Goal: Task Accomplishment & Management: Use online tool/utility

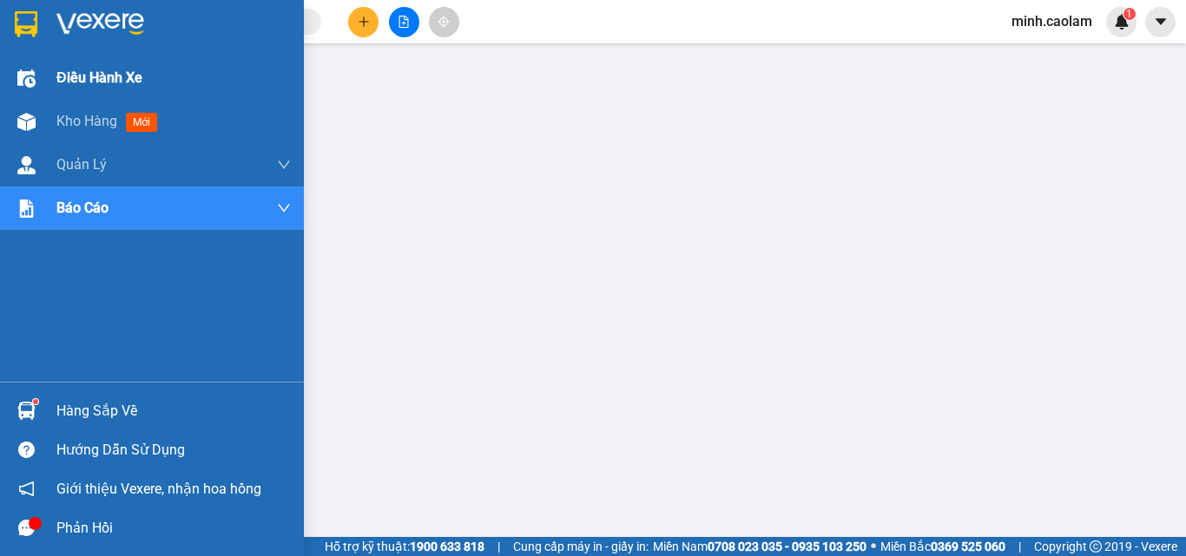
drag, startPoint x: 0, startPoint y: 0, endPoint x: 283, endPoint y: 94, distance: 298.1
click at [36, 118] on div at bounding box center [26, 122] width 30 height 30
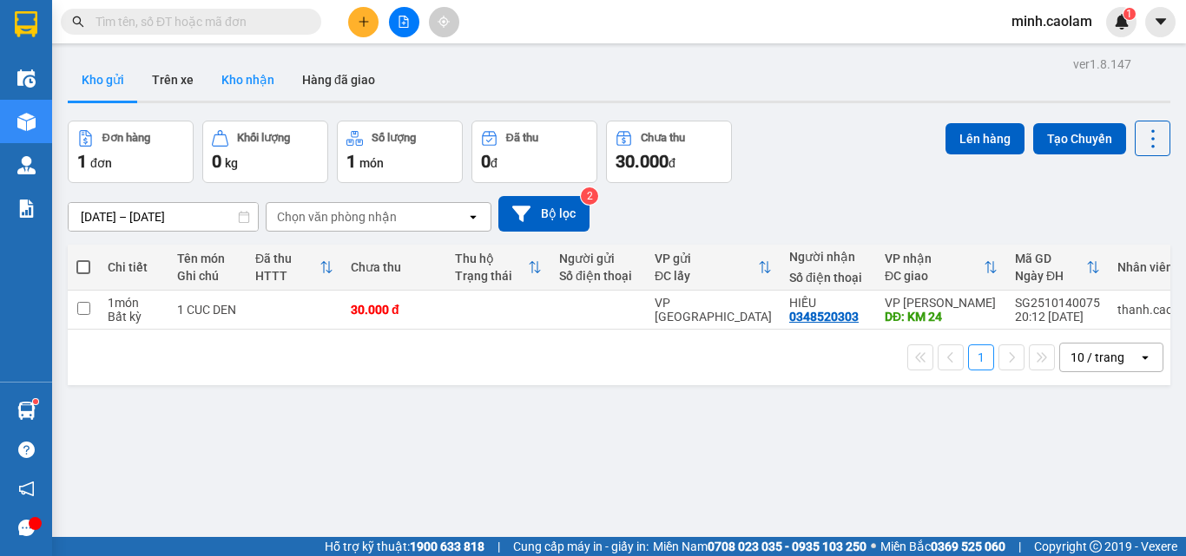
click at [246, 78] on button "Kho nhận" at bounding box center [247, 80] width 81 height 42
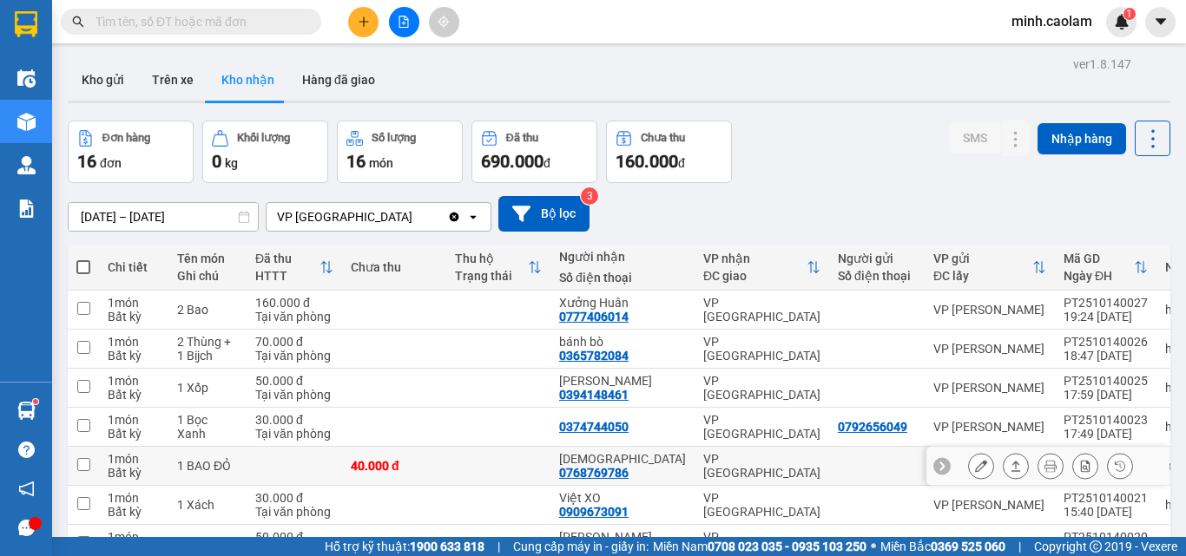
scroll to position [222, 0]
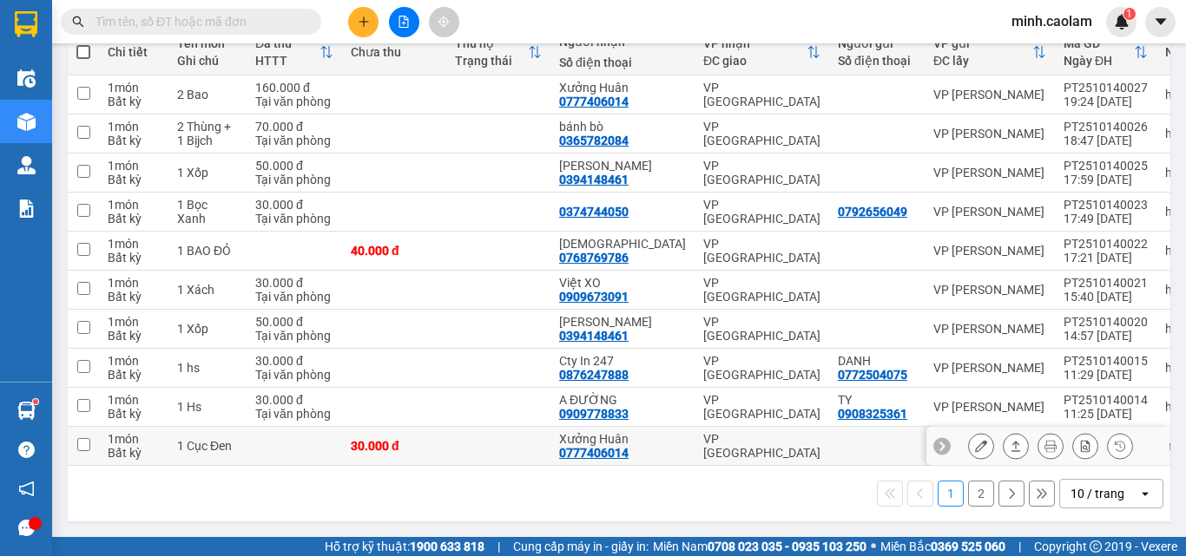
click at [975, 442] on icon at bounding box center [981, 446] width 12 height 12
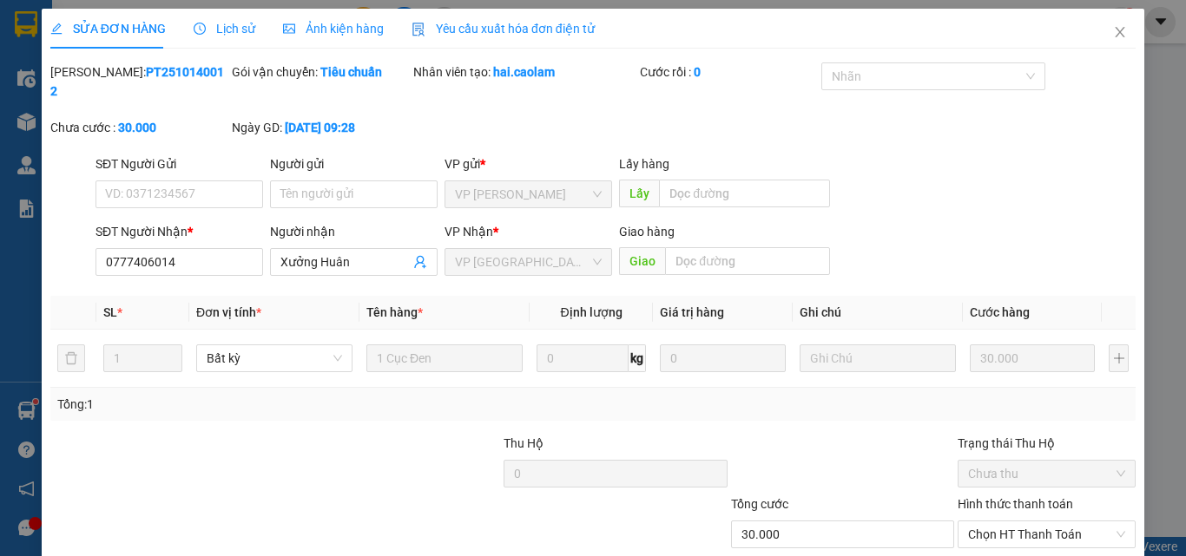
type input "0777406014"
type input "Xưởng Huân"
type input "30.000"
drag, startPoint x: 1062, startPoint y: 515, endPoint x: 971, endPoint y: 500, distance: 91.5
click at [1060, 522] on span "Chọn HT Thanh Toán" at bounding box center [1046, 535] width 157 height 26
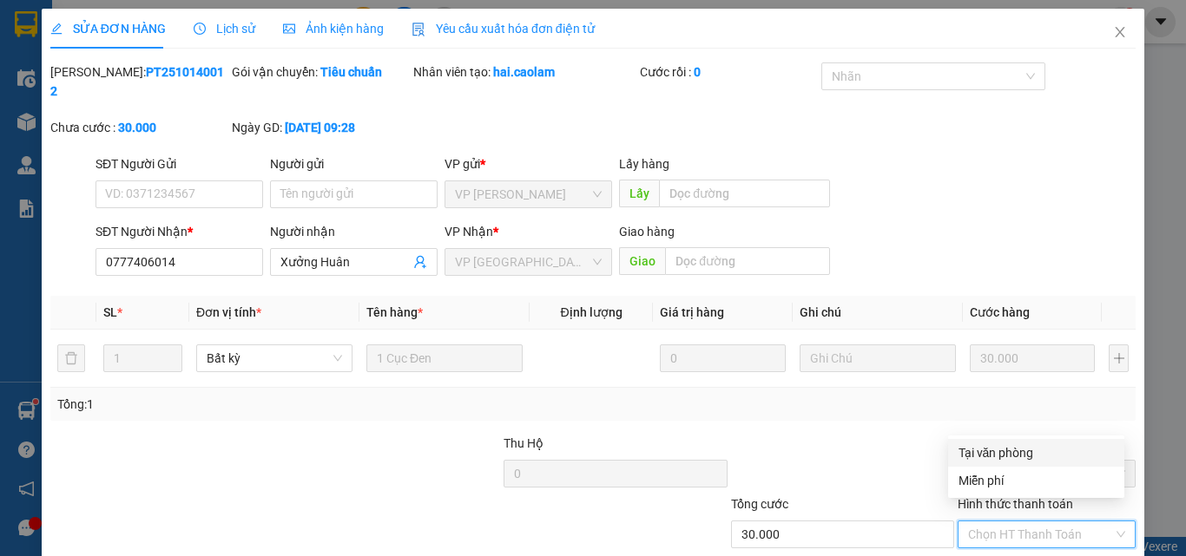
click at [989, 454] on div "Tại văn phòng" at bounding box center [1035, 453] width 155 height 19
type input "0"
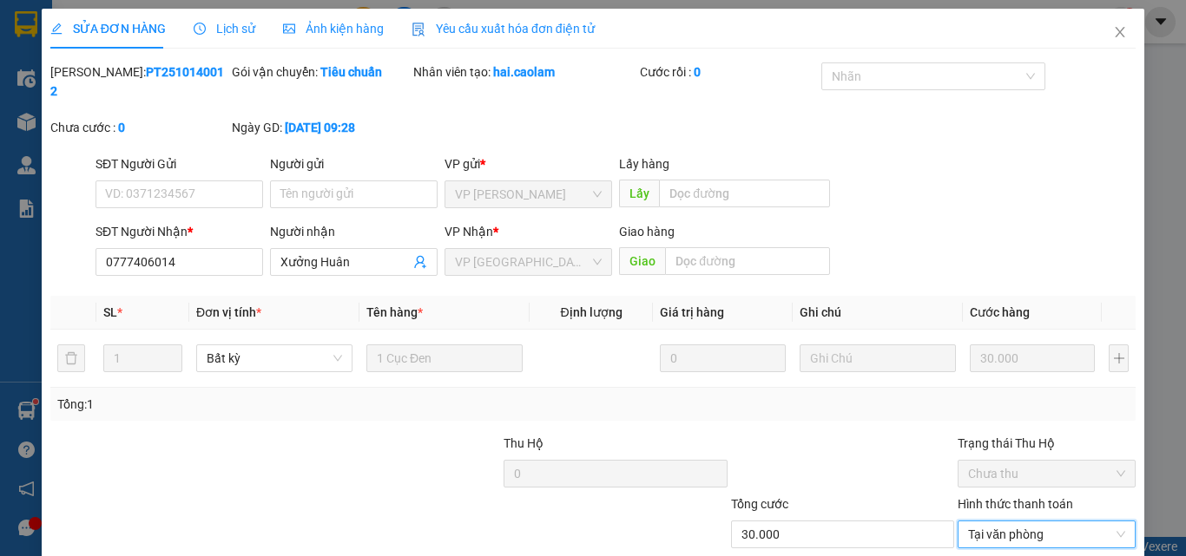
scroll to position [89, 0]
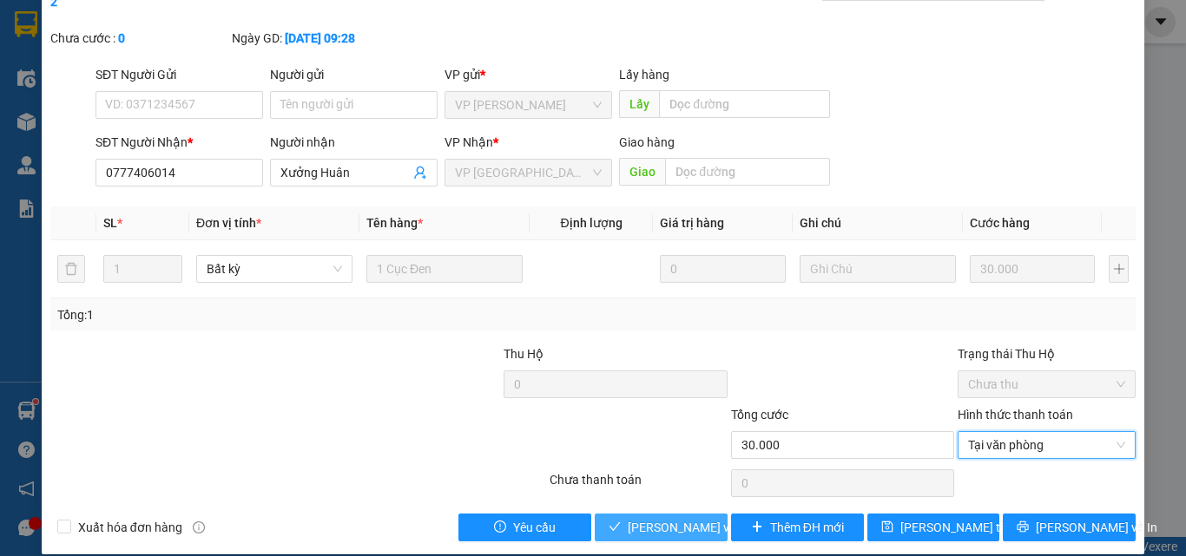
click at [668, 518] on span "[PERSON_NAME] và Giao hàng" at bounding box center [711, 527] width 167 height 19
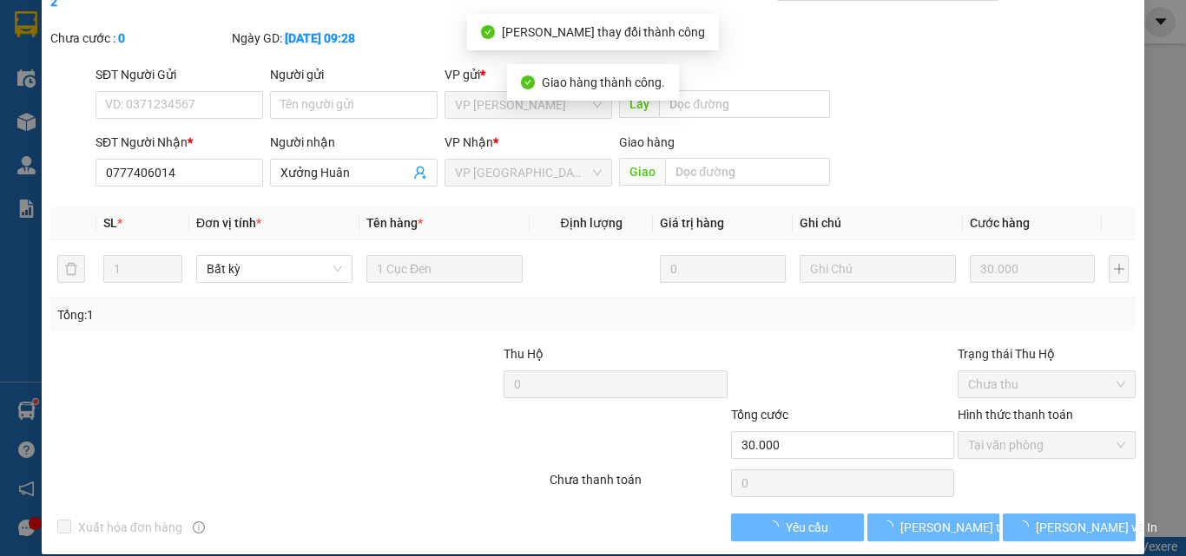
scroll to position [0, 0]
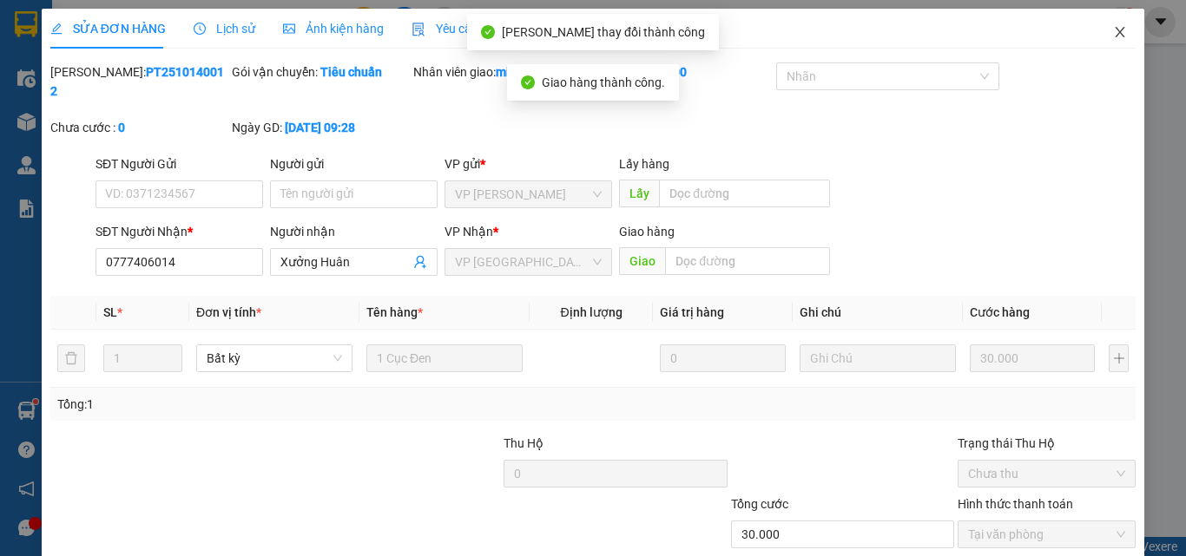
click at [1099, 42] on span "Close" at bounding box center [1120, 33] width 49 height 49
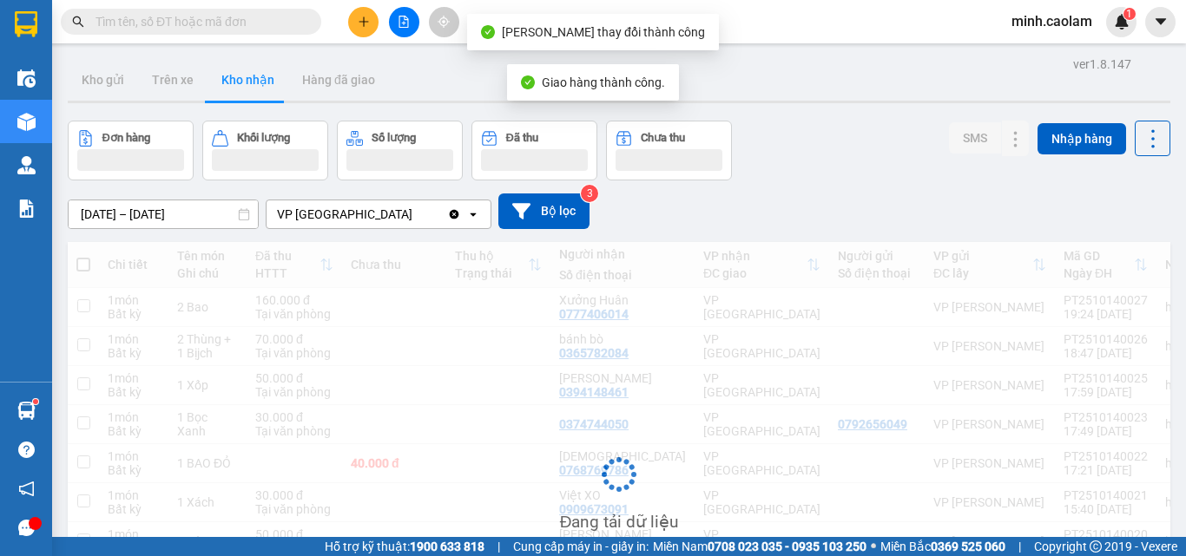
click at [1105, 32] on span "minh.caolam" at bounding box center [1051, 21] width 109 height 22
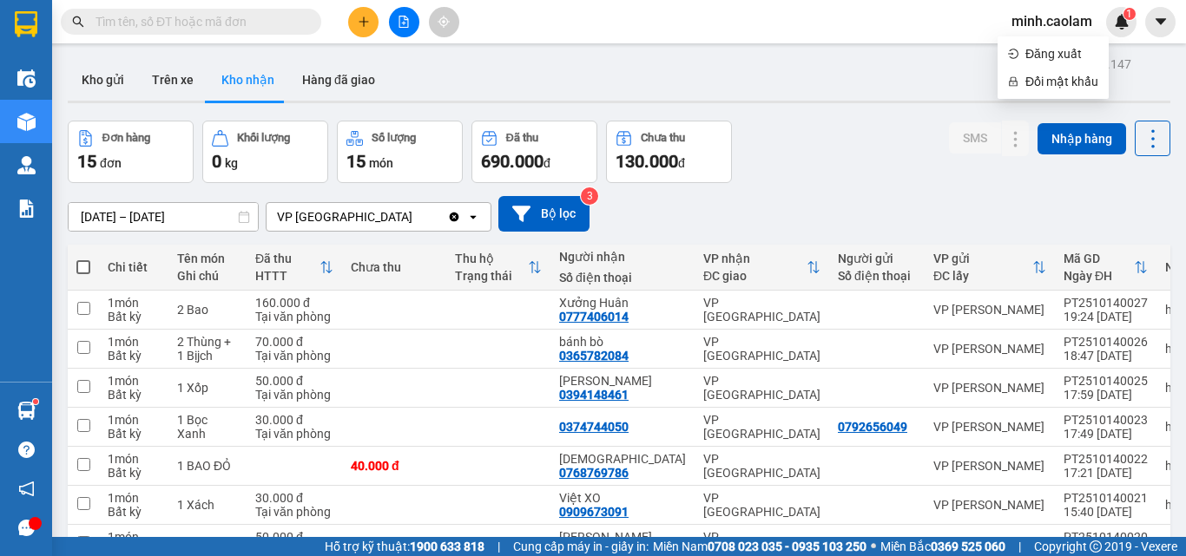
click at [846, 115] on div "ver 1.8.147 Kho gửi Trên xe Kho nhận Hàng đã giao Đơn hàng 15 đơn Khối lượng 0 …" at bounding box center [619, 398] width 1116 height 692
click at [953, 306] on div at bounding box center [1047, 310] width 243 height 39
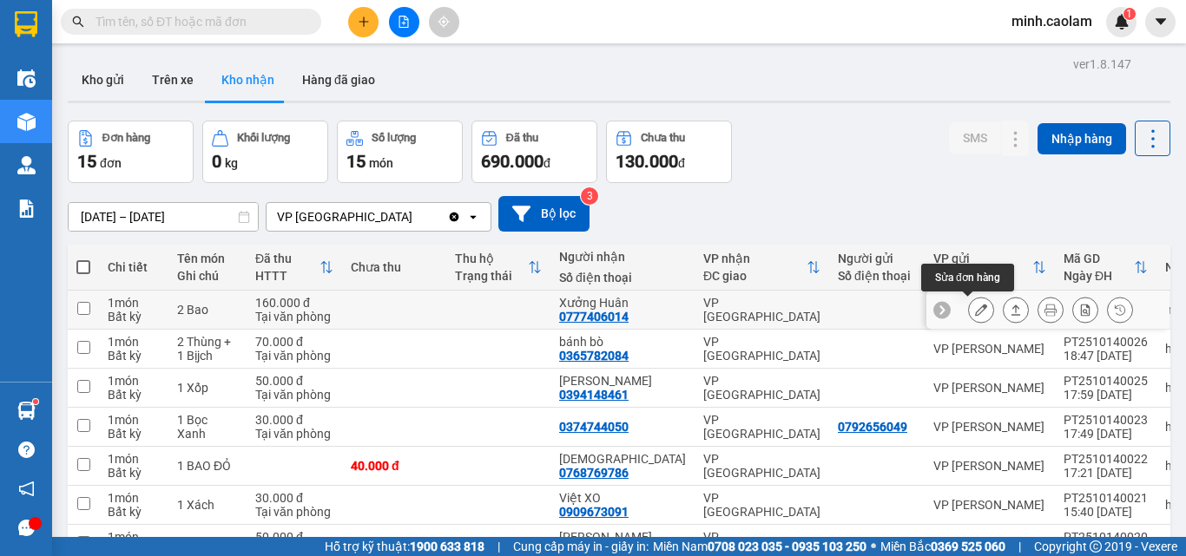
click at [969, 317] on button at bounding box center [981, 310] width 24 height 30
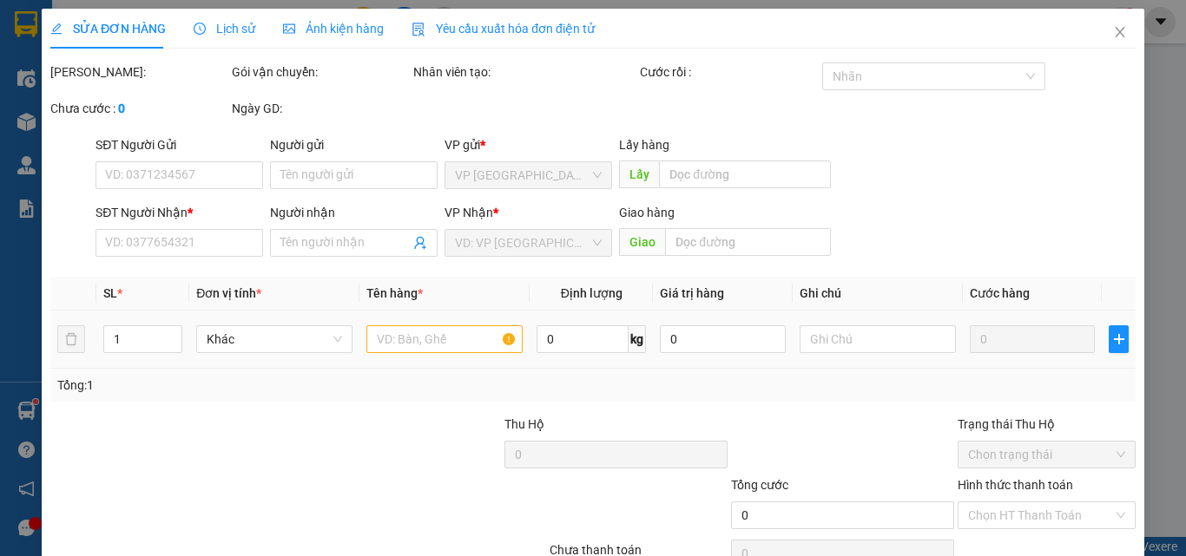
type input "0777406014"
type input "Xưởng Huân"
type input "160.000"
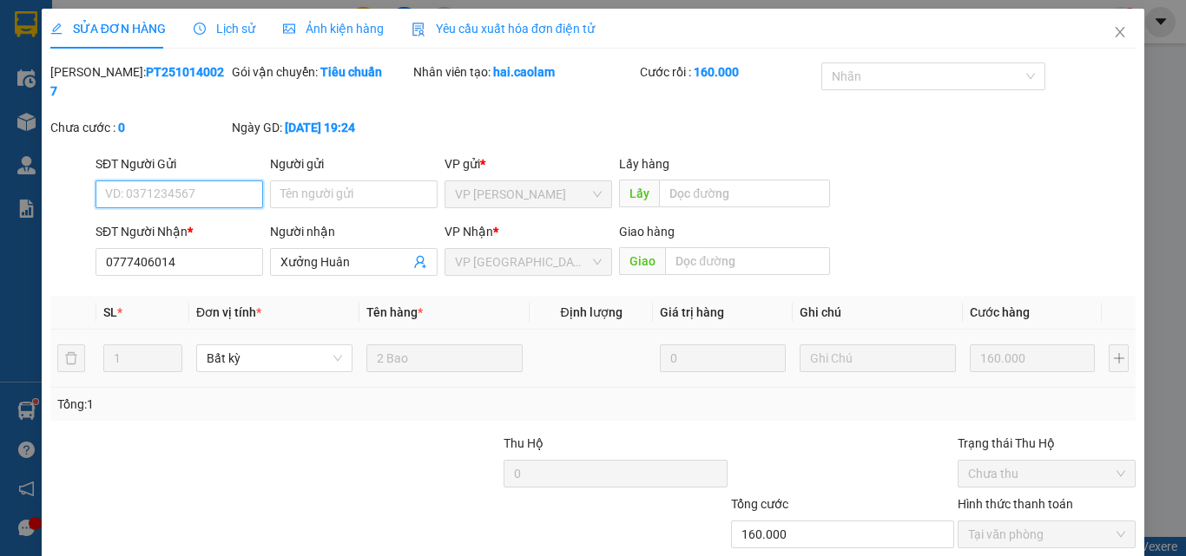
scroll to position [89, 0]
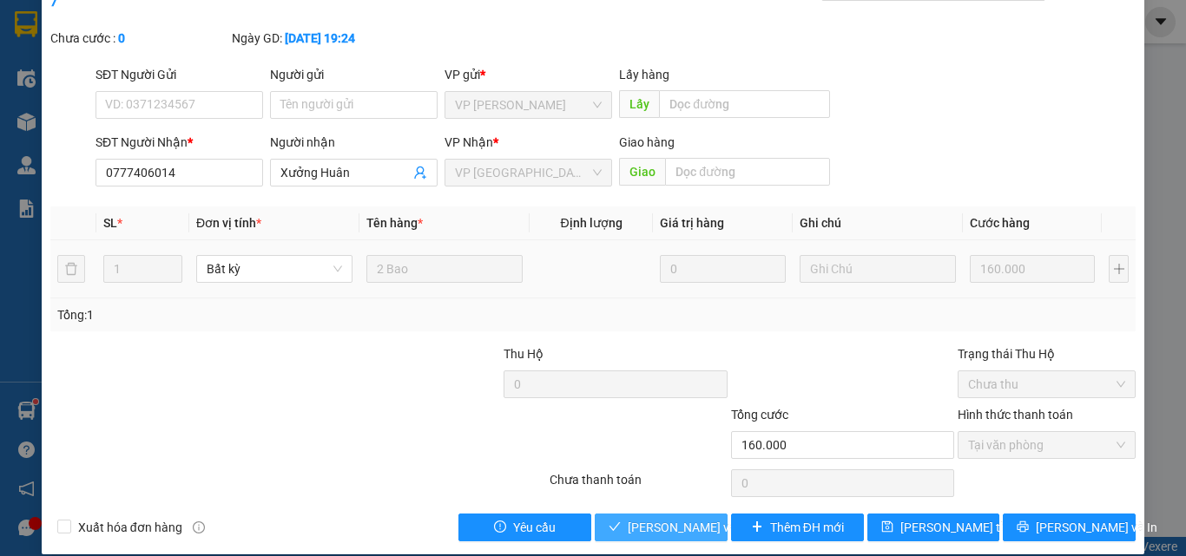
click at [660, 526] on div "SỬA ĐƠN HÀNG Lịch sử Ảnh kiện hàng Yêu cầu xuất hóa đơn điện tử Total Paid Fee …" at bounding box center [593, 236] width 1103 height 635
drag, startPoint x: 631, startPoint y: 517, endPoint x: 721, endPoint y: 471, distance: 101.0
click at [632, 518] on button "[PERSON_NAME] và Giao hàng" at bounding box center [661, 528] width 133 height 28
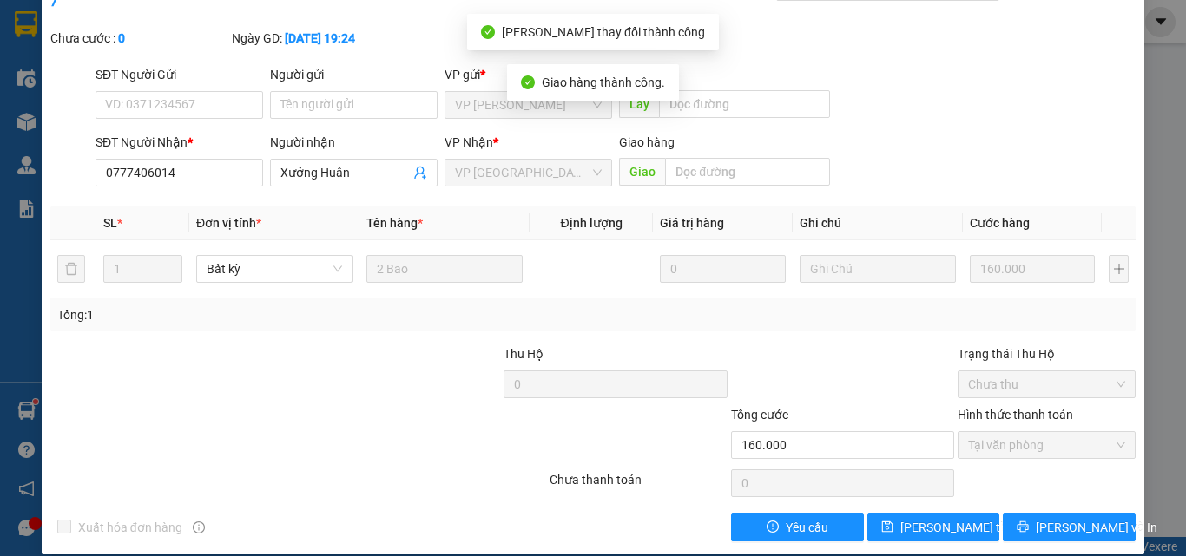
scroll to position [0, 0]
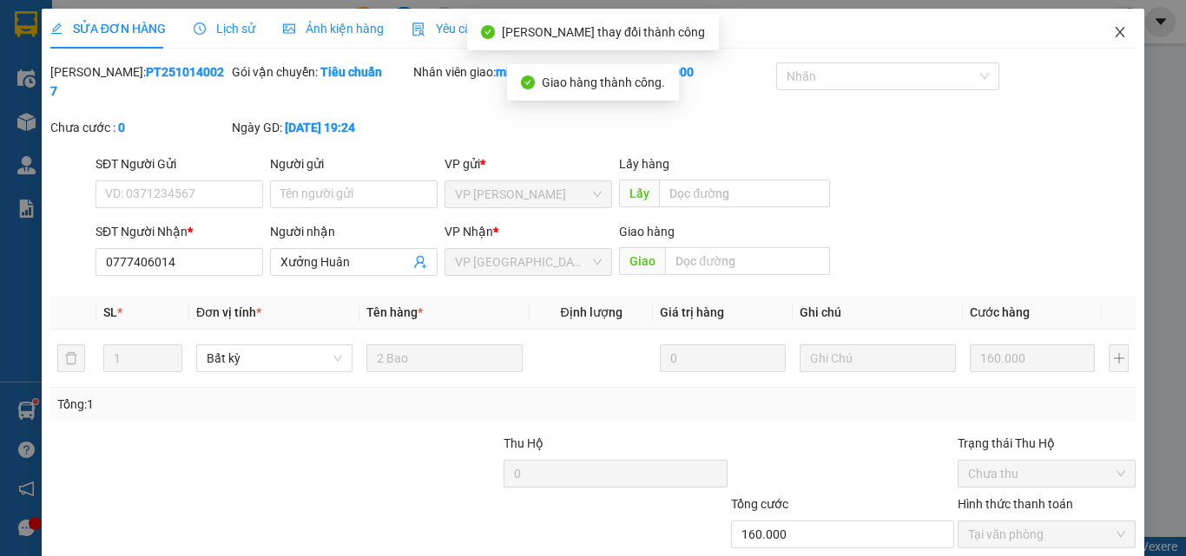
click at [1122, 22] on span "Close" at bounding box center [1120, 33] width 49 height 49
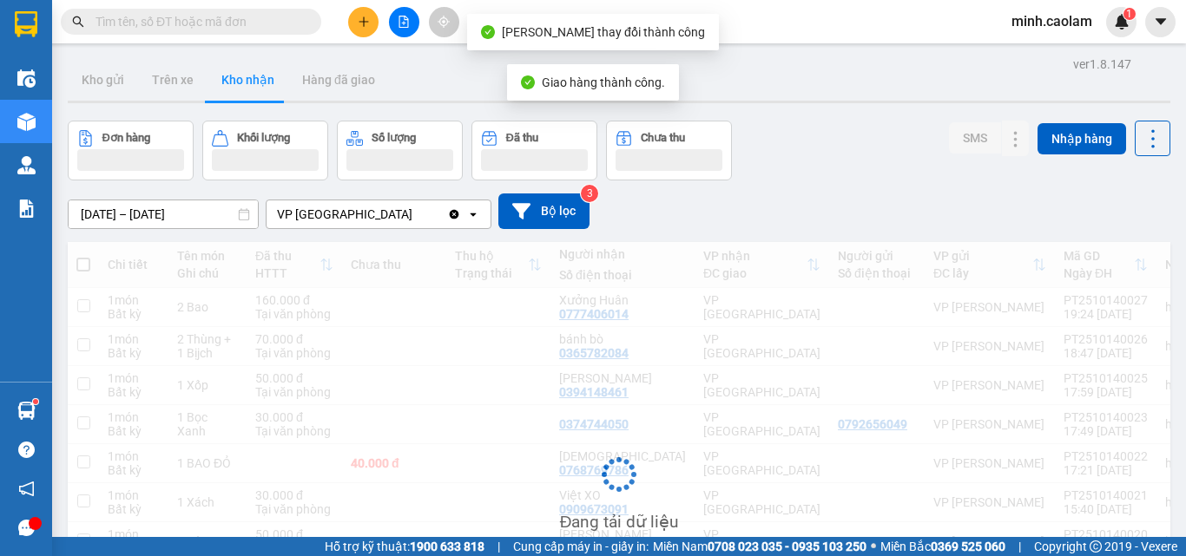
click at [1103, 35] on div "minh.caolam 1" at bounding box center [1066, 22] width 139 height 30
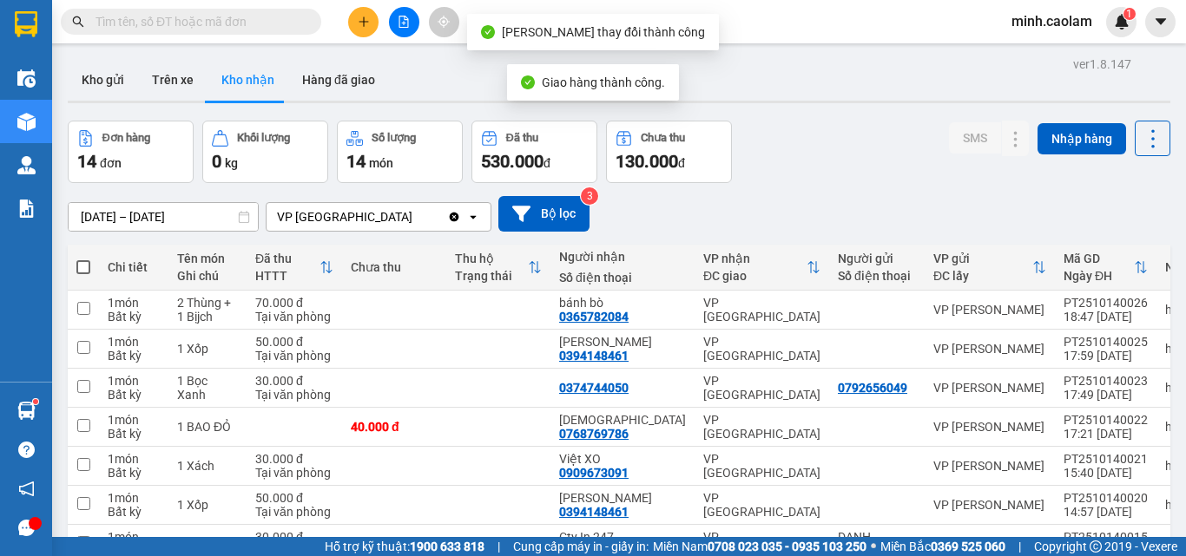
scroll to position [87, 0]
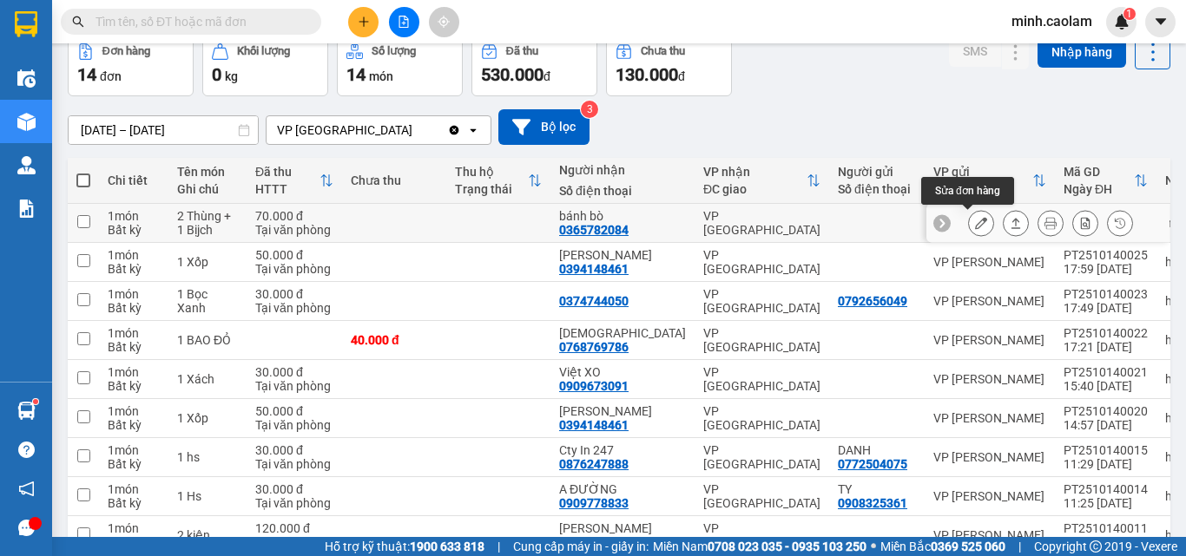
click at [975, 220] on icon at bounding box center [981, 223] width 12 height 12
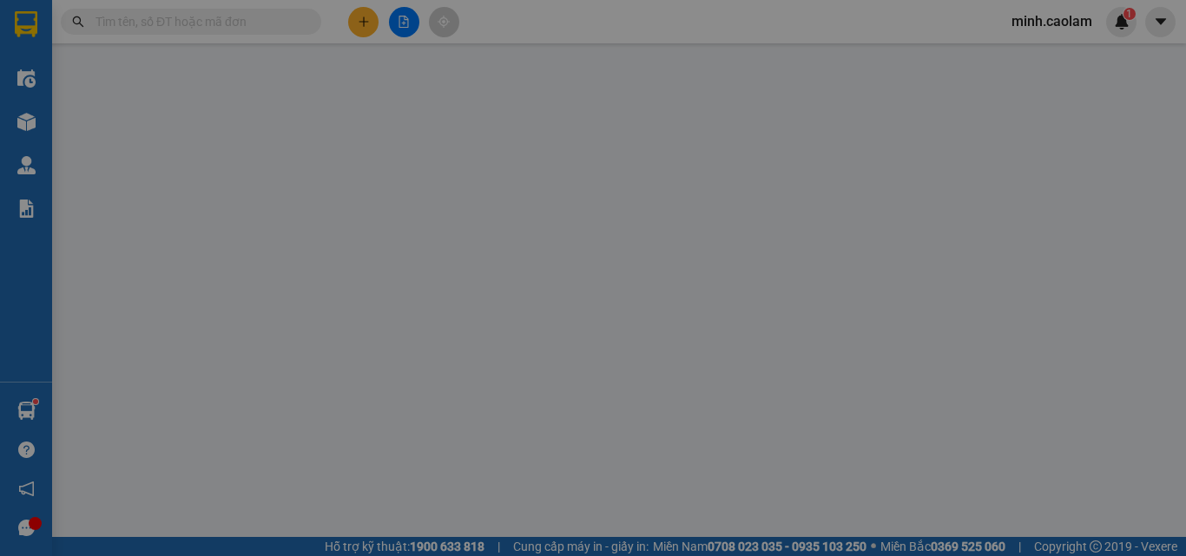
type input "0365782084"
type input "bánh bò"
type input "70.000"
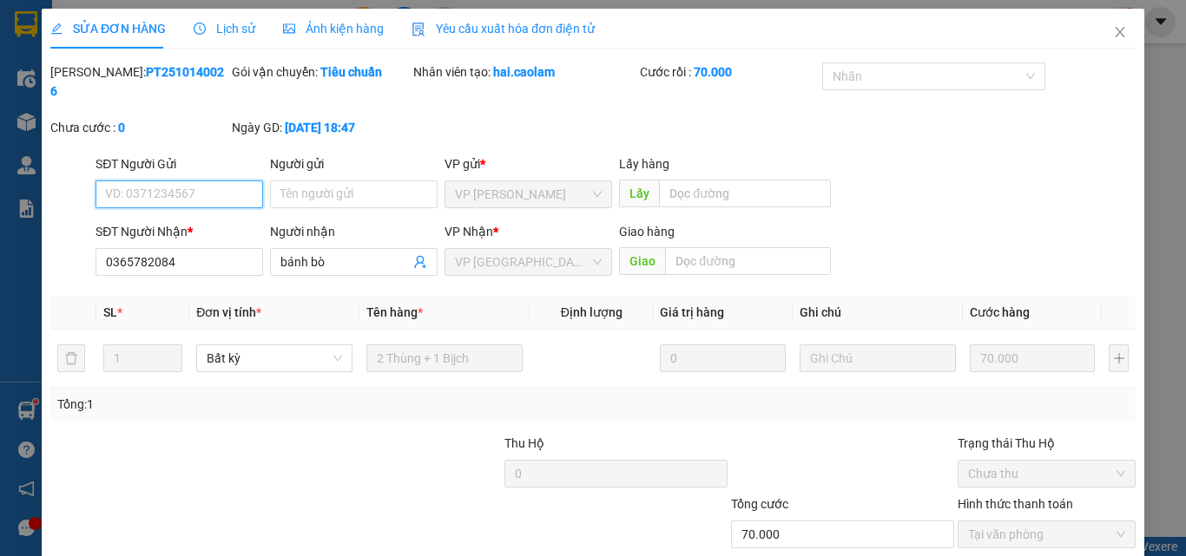
scroll to position [89, 0]
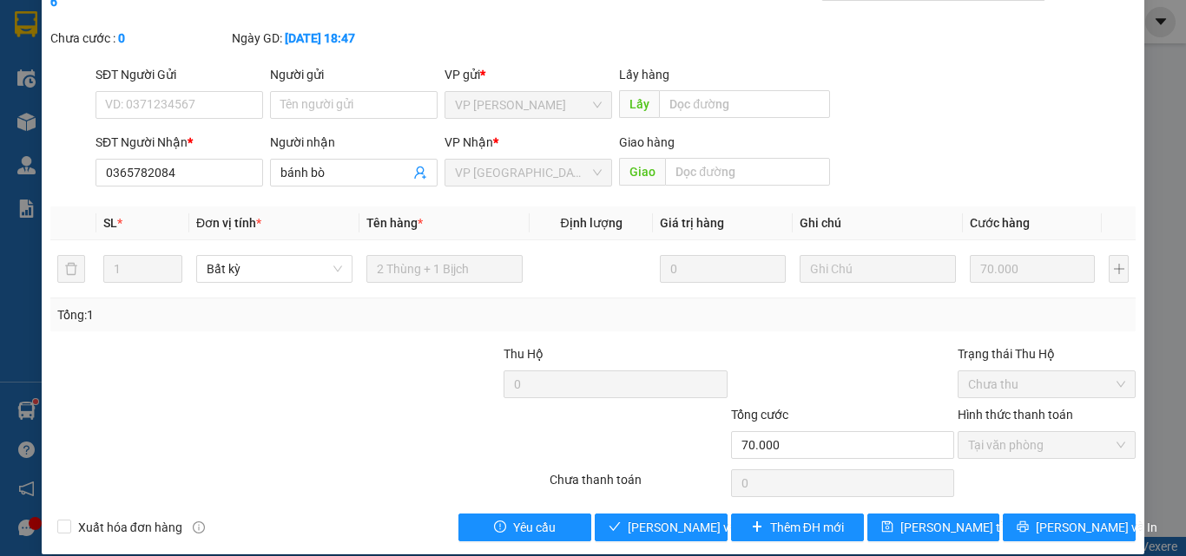
click at [683, 491] on div "Total Paid Fee 70.000 Total UnPaid Fee 0 Cash Collection Total Fee Mã ĐH: PT251…" at bounding box center [592, 257] width 1085 height 569
click at [686, 514] on button "[PERSON_NAME] và Giao hàng" at bounding box center [661, 528] width 133 height 28
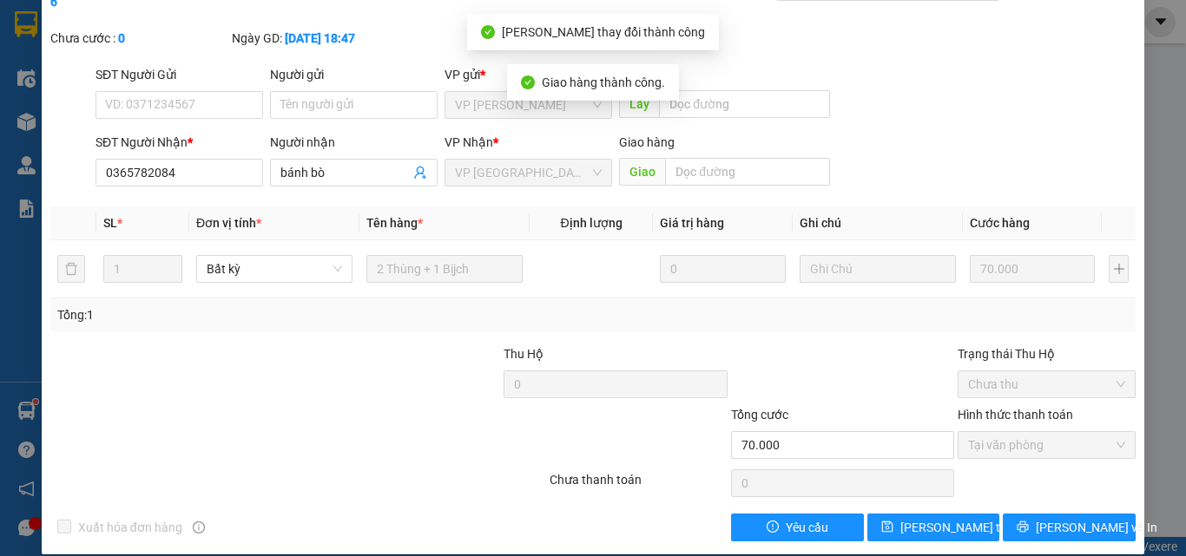
scroll to position [0, 0]
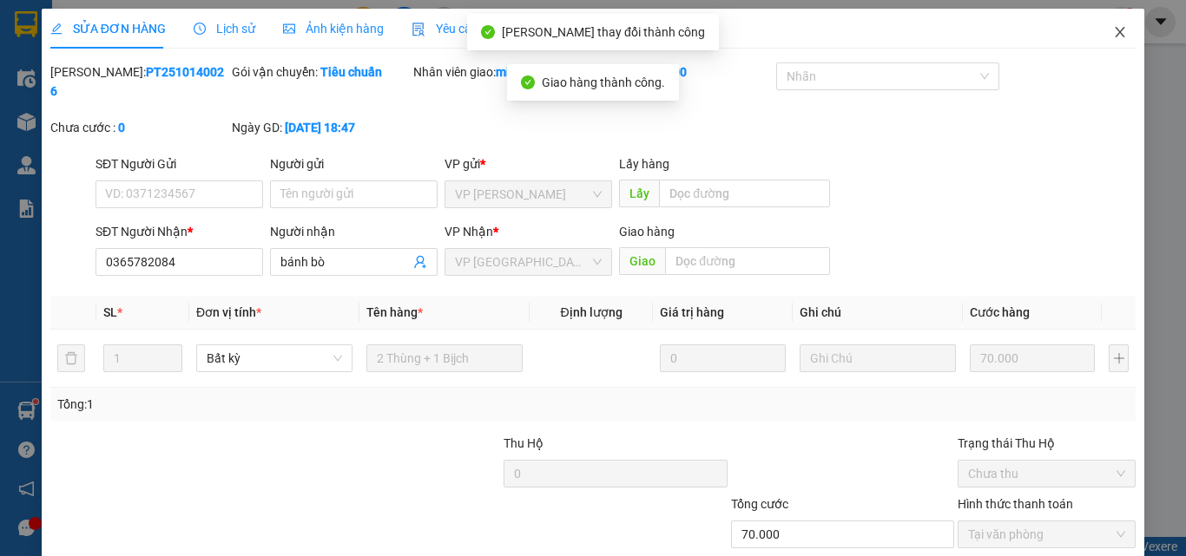
click at [1113, 32] on icon "close" at bounding box center [1120, 32] width 14 height 14
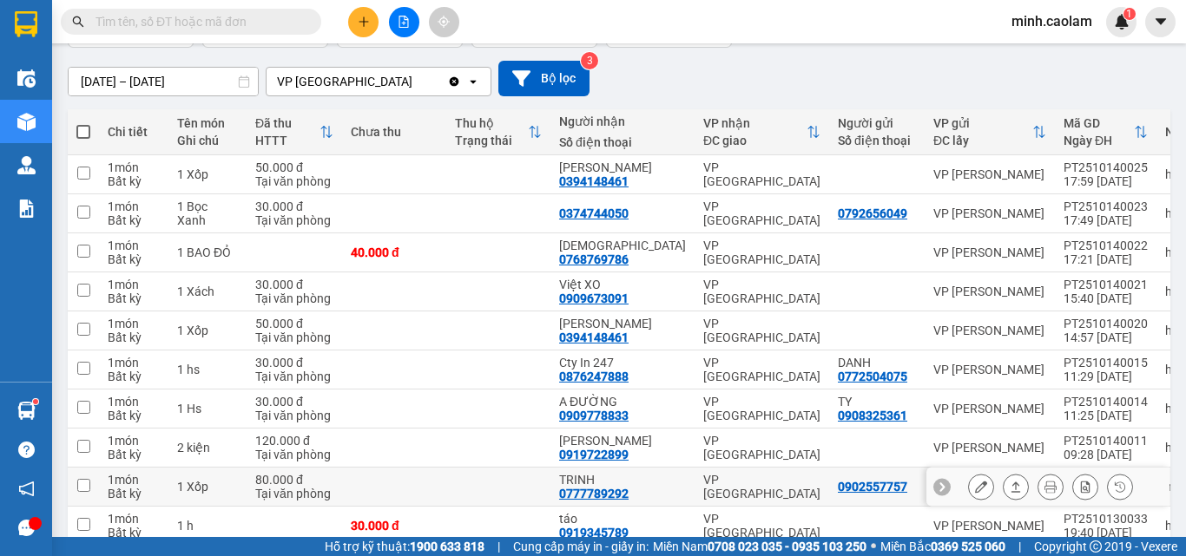
scroll to position [222, 0]
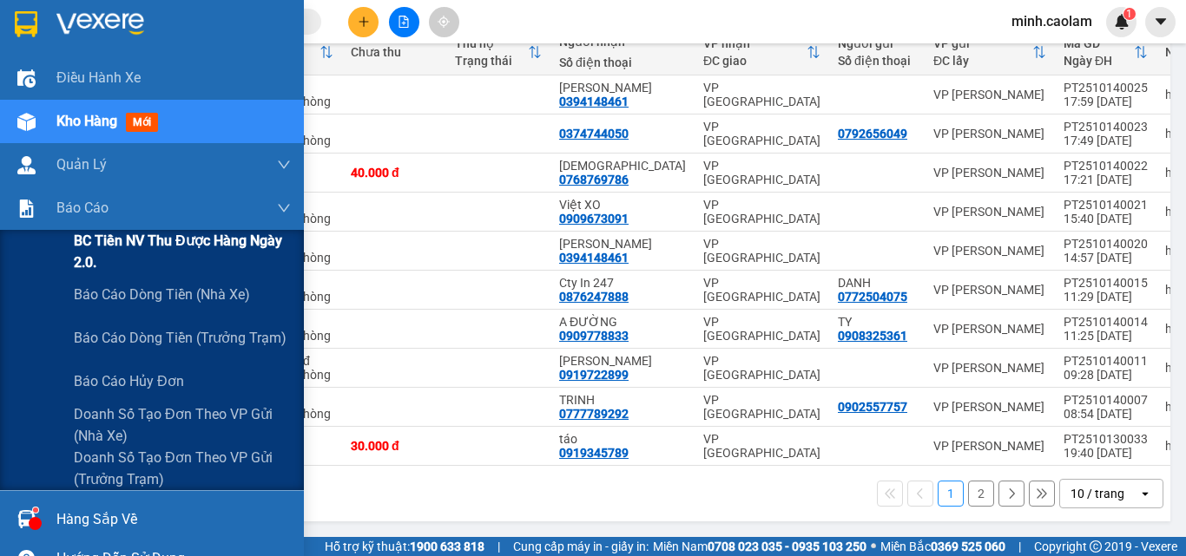
click at [71, 232] on div "BC Tiền NV thu được hàng ngày 2.0." at bounding box center [152, 251] width 304 height 43
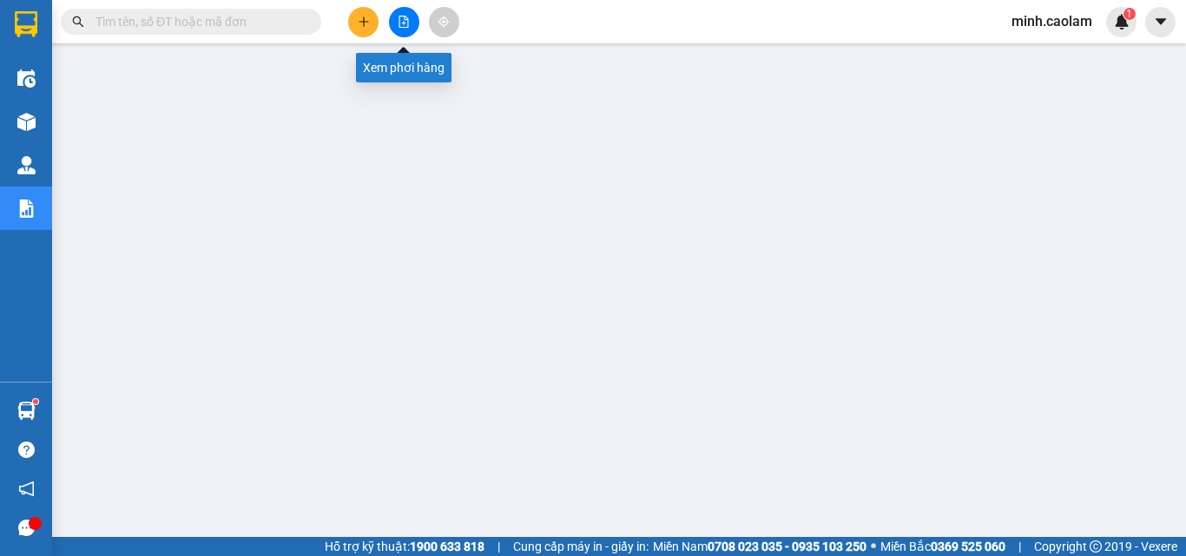
click at [398, 14] on button at bounding box center [404, 22] width 30 height 30
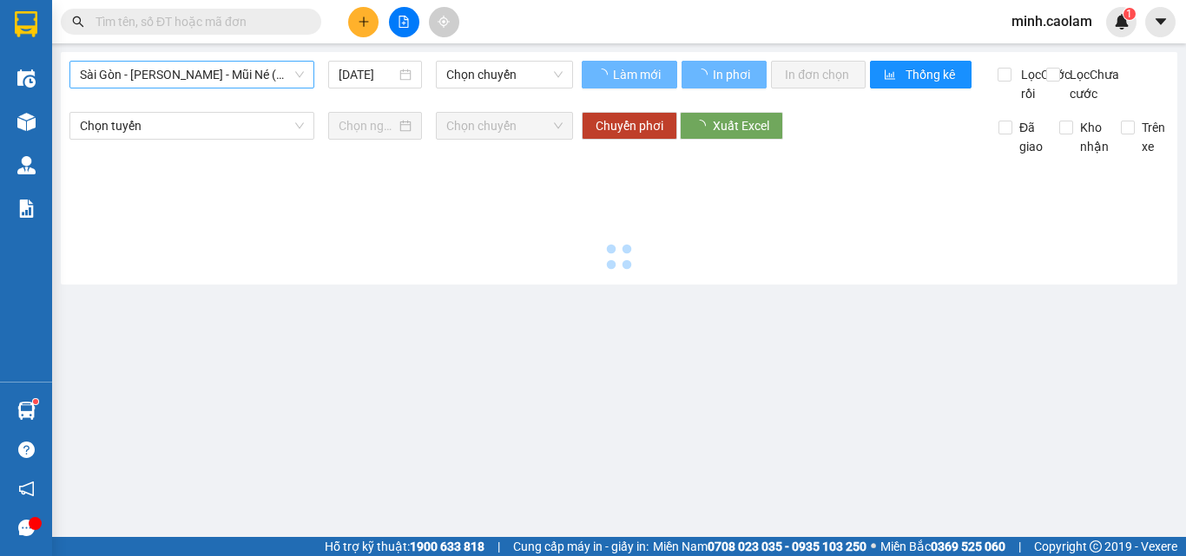
click at [186, 77] on span "Sài Gòn - [PERSON_NAME] - Mũi Né (CT Ông Đồn)" at bounding box center [192, 75] width 224 height 26
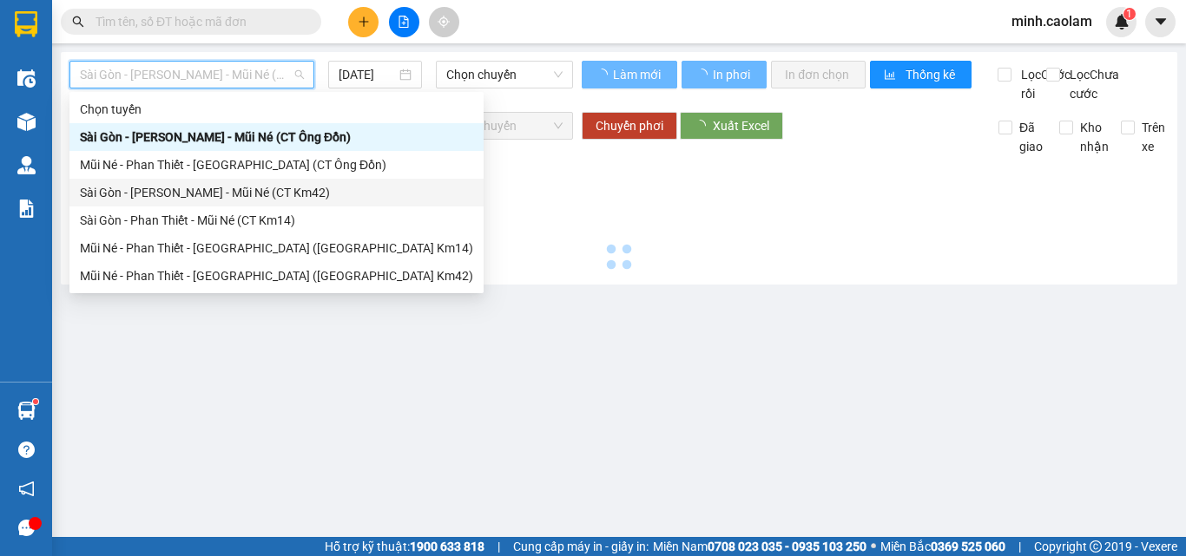
type input "[DATE]"
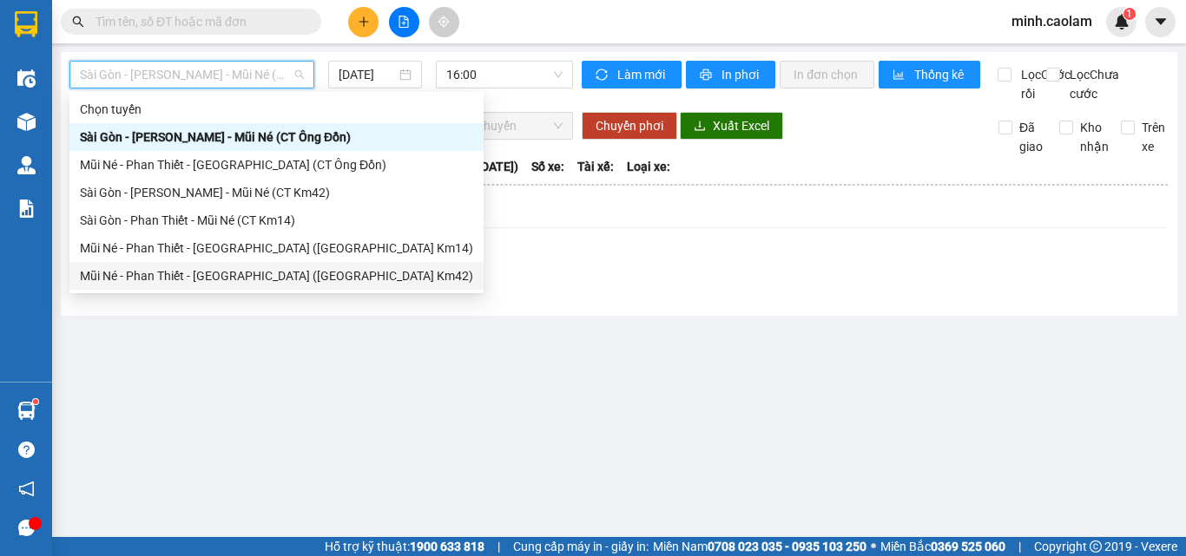
click at [210, 280] on div "Mũi Né - Phan Thiết - [GEOGRAPHIC_DATA] ([GEOGRAPHIC_DATA] Km42)" at bounding box center [276, 276] width 393 height 19
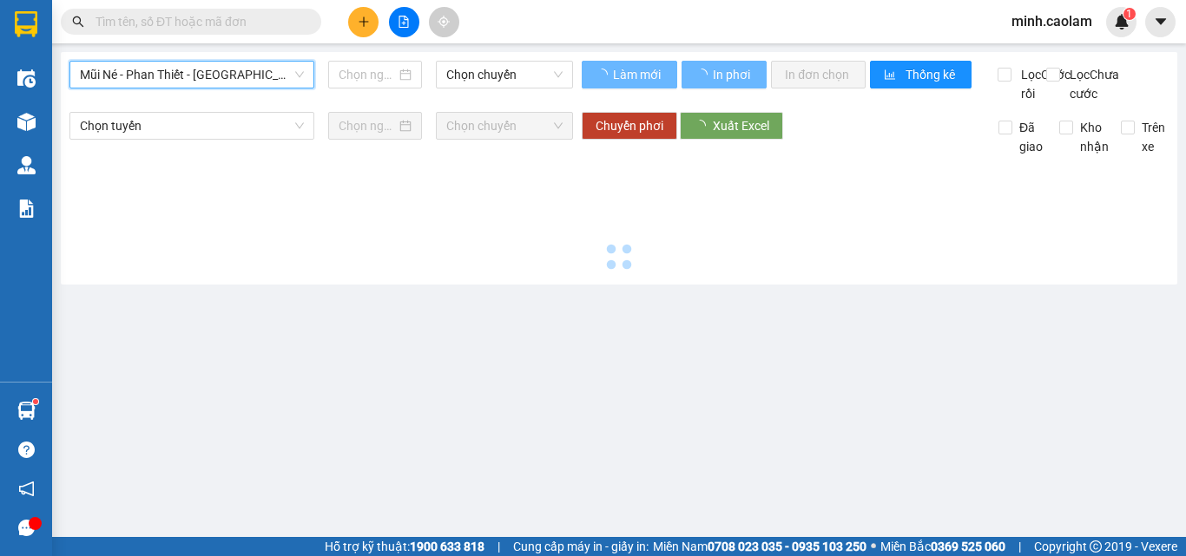
type input "[DATE]"
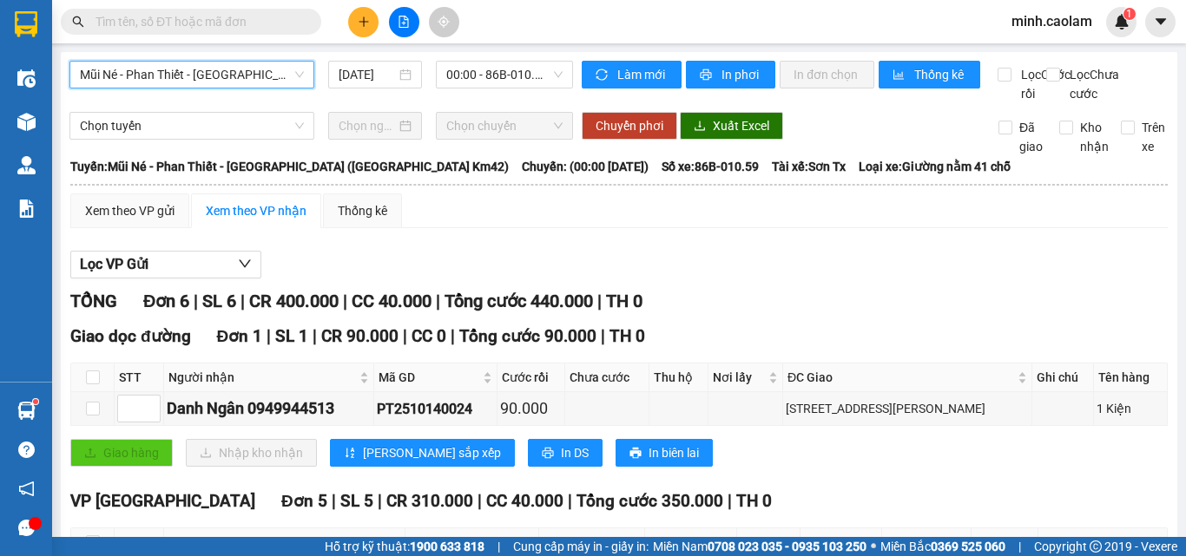
scroll to position [298, 0]
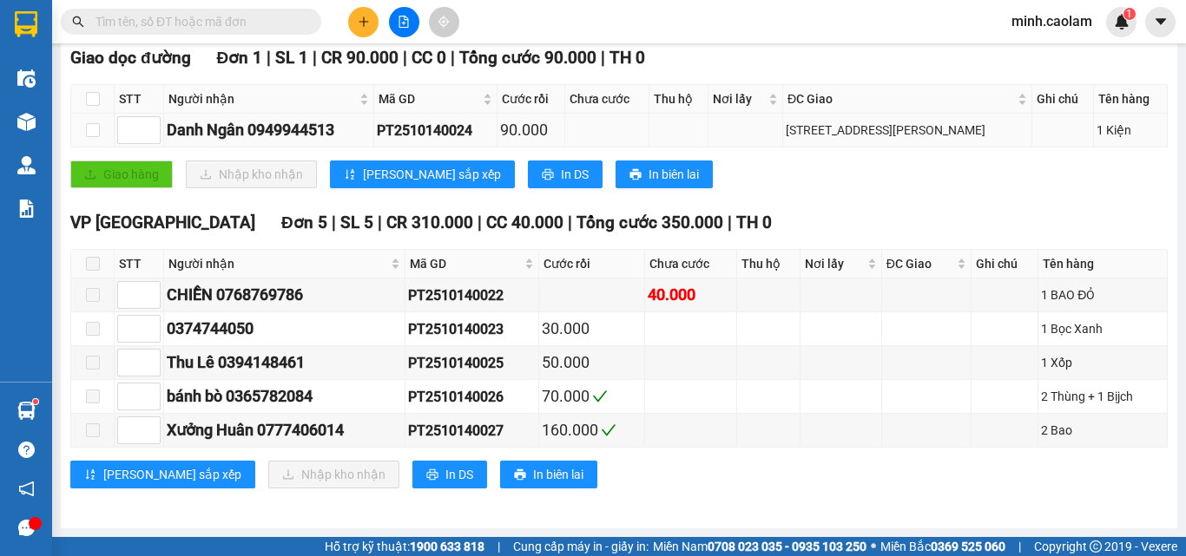
click at [920, 147] on td "[STREET_ADDRESS][PERSON_NAME]" at bounding box center [907, 131] width 249 height 34
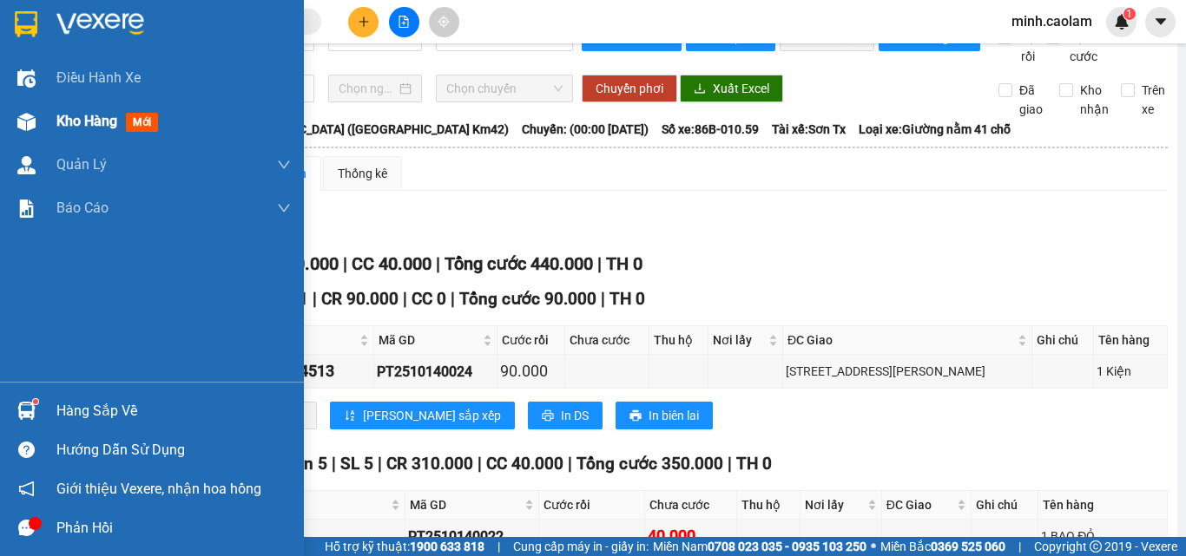
click at [14, 119] on div at bounding box center [26, 122] width 30 height 30
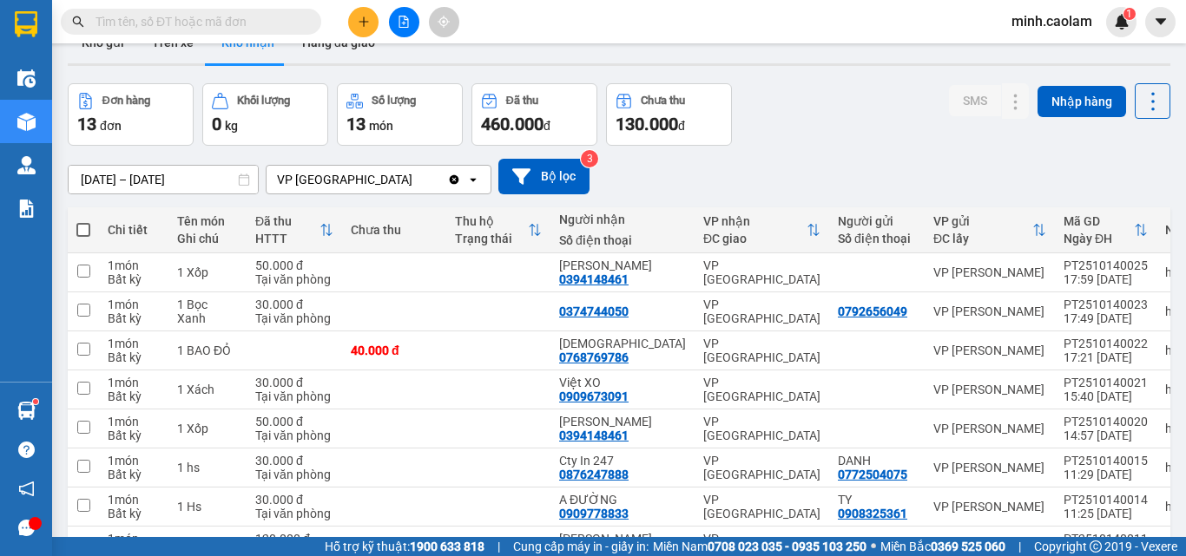
click at [132, 16] on input "text" at bounding box center [197, 21] width 205 height 19
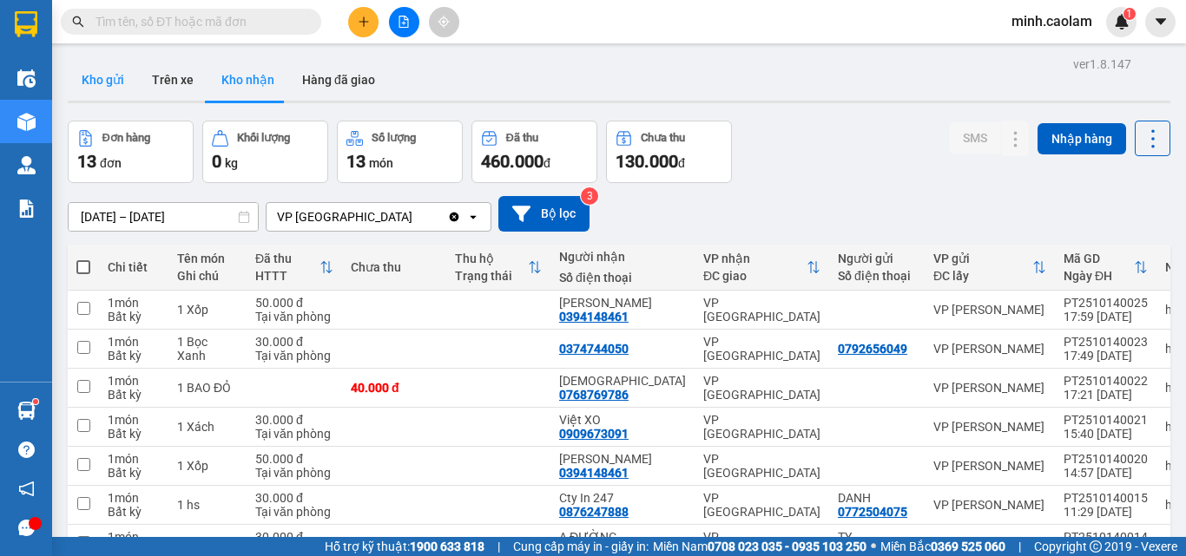
click at [96, 78] on button "Kho gửi" at bounding box center [103, 80] width 70 height 42
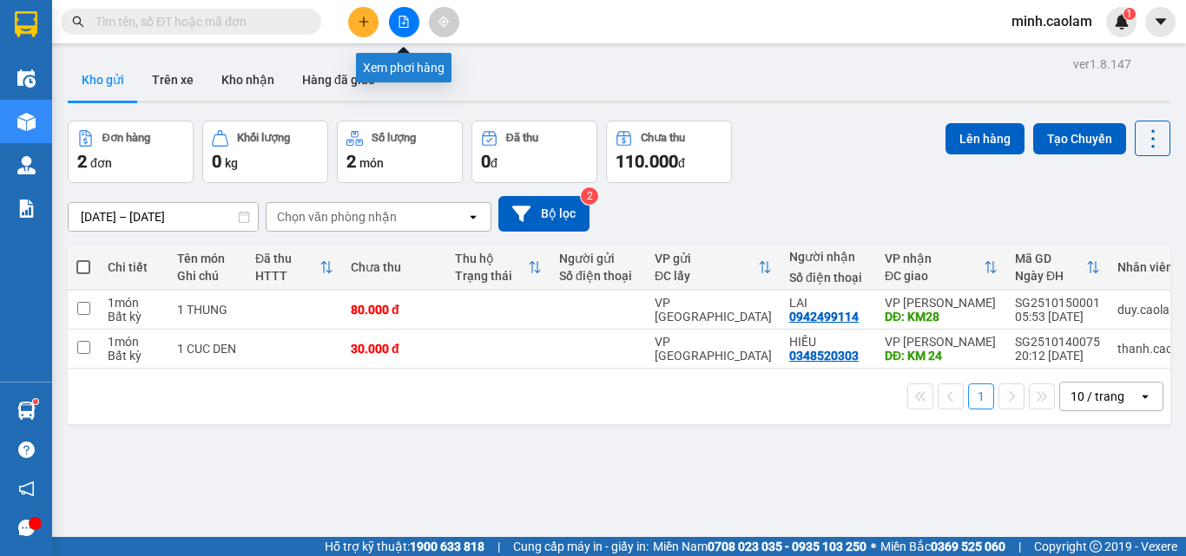
click at [406, 23] on icon "file-add" at bounding box center [404, 22] width 12 height 12
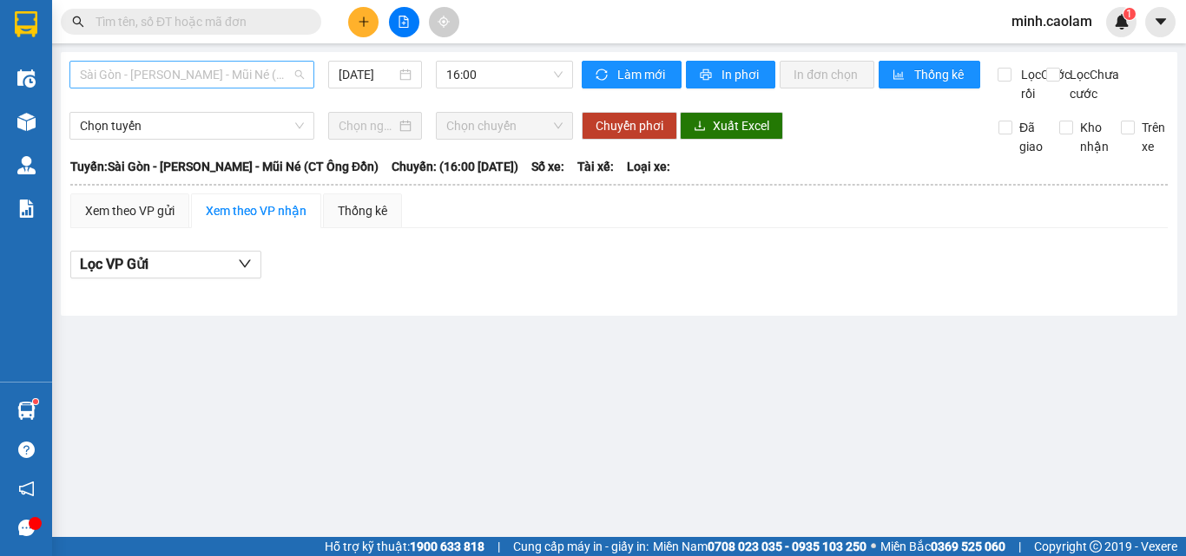
click at [222, 73] on span "Sài Gòn - [PERSON_NAME] - Mũi Né (CT Ông Đồn)" at bounding box center [192, 75] width 224 height 26
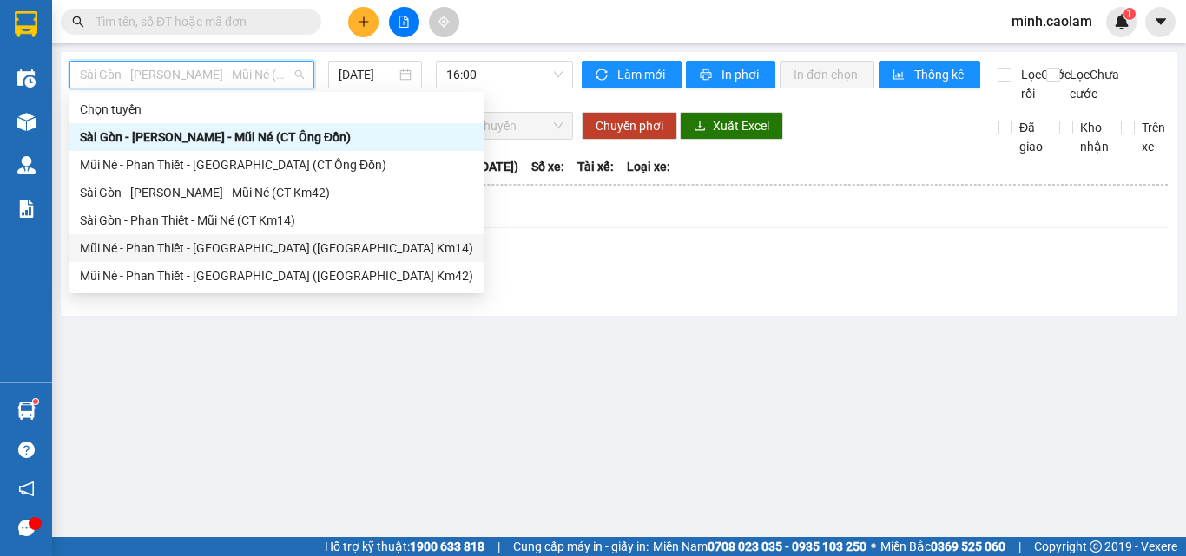
click at [199, 255] on div "Mũi Né - Phan Thiết - [GEOGRAPHIC_DATA] ([GEOGRAPHIC_DATA] Km14)" at bounding box center [276, 248] width 393 height 19
type input "[DATE]"
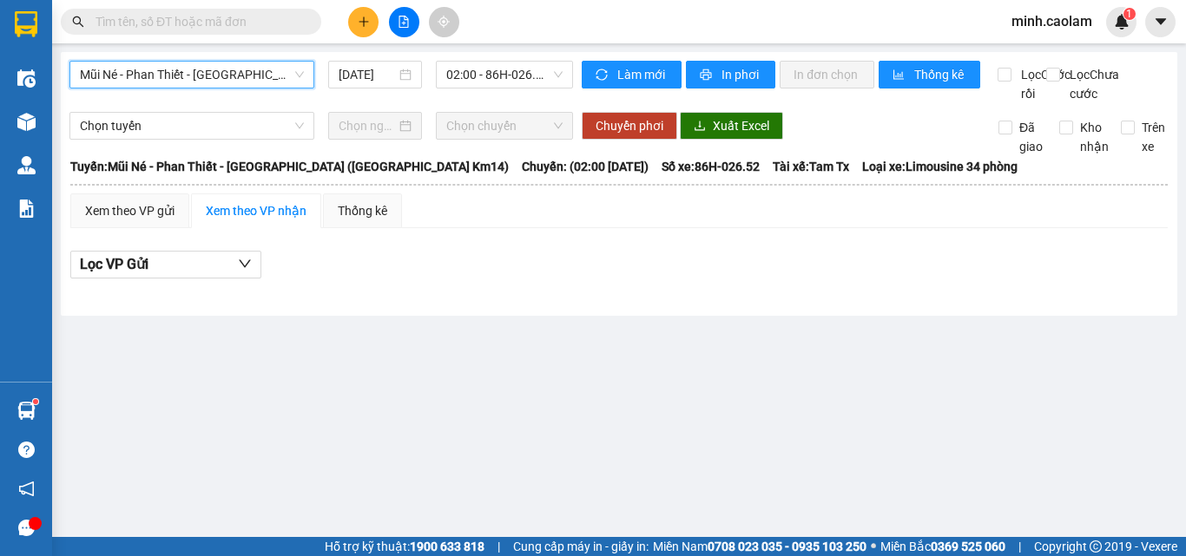
click at [207, 75] on span "Mũi Né - Phan Thiết - [GEOGRAPHIC_DATA] ([GEOGRAPHIC_DATA] Km14)" at bounding box center [192, 75] width 224 height 26
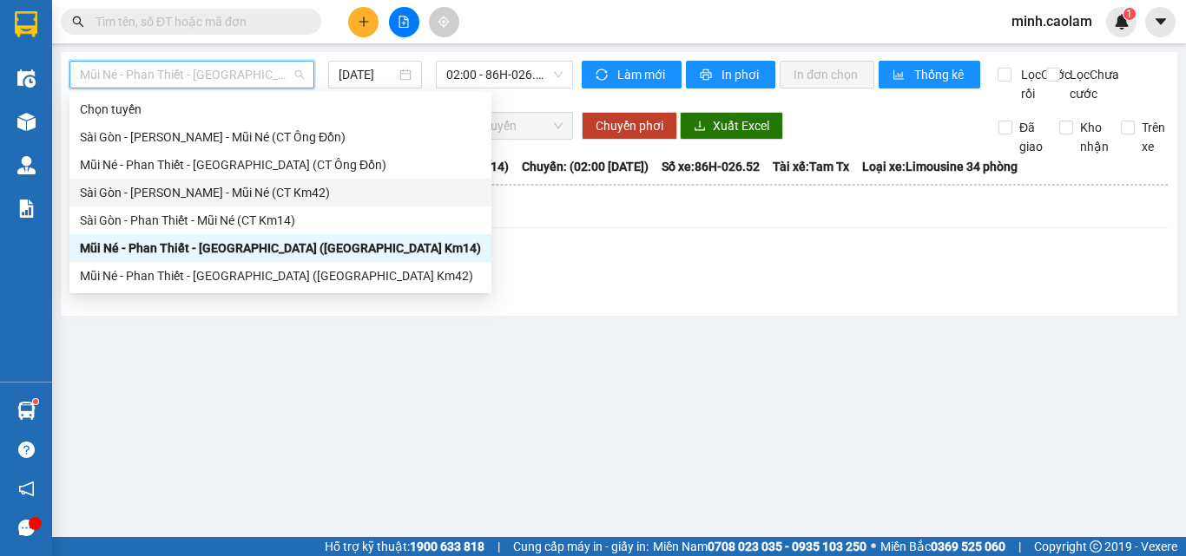
click at [201, 206] on div "Sài Gòn - [PERSON_NAME] - Mũi Né (CT Km42)" at bounding box center [280, 193] width 422 height 28
type input "[DATE]"
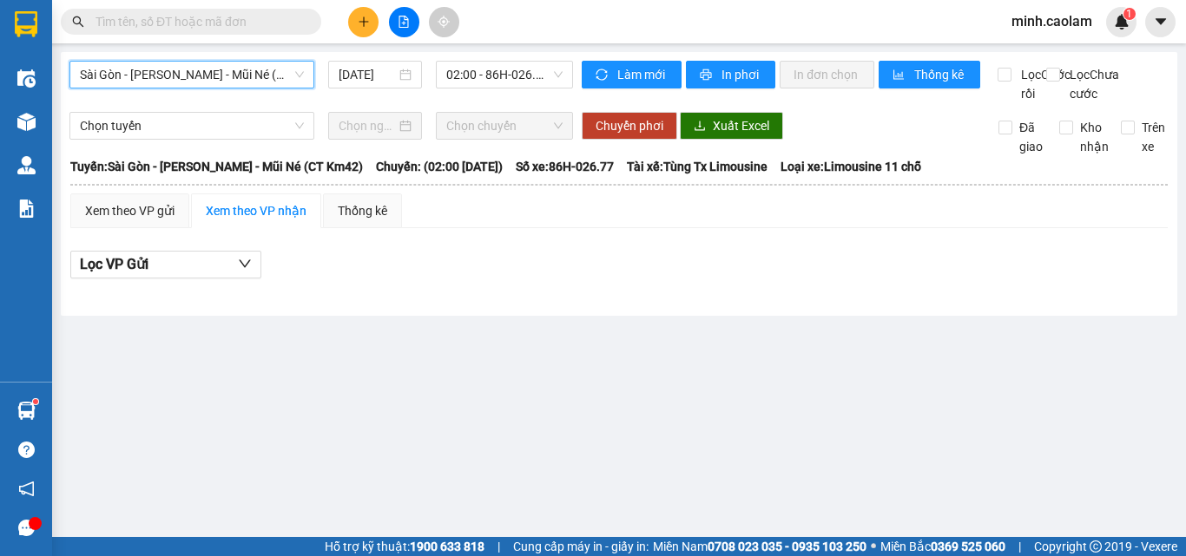
drag, startPoint x: 175, startPoint y: 76, endPoint x: 179, endPoint y: 92, distance: 16.0
click at [176, 84] on span "Sài Gòn - [PERSON_NAME] - Mũi Né (CT Km42)" at bounding box center [192, 75] width 224 height 26
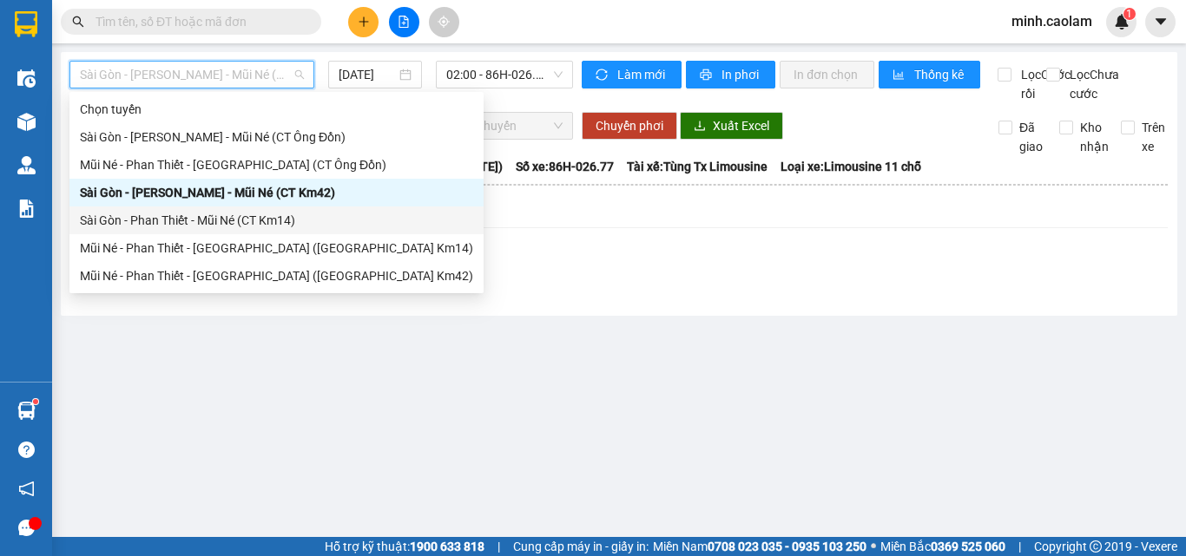
click at [205, 212] on div "Sài Gòn - Phan Thiết - Mũi Né (CT Km14)" at bounding box center [276, 220] width 393 height 19
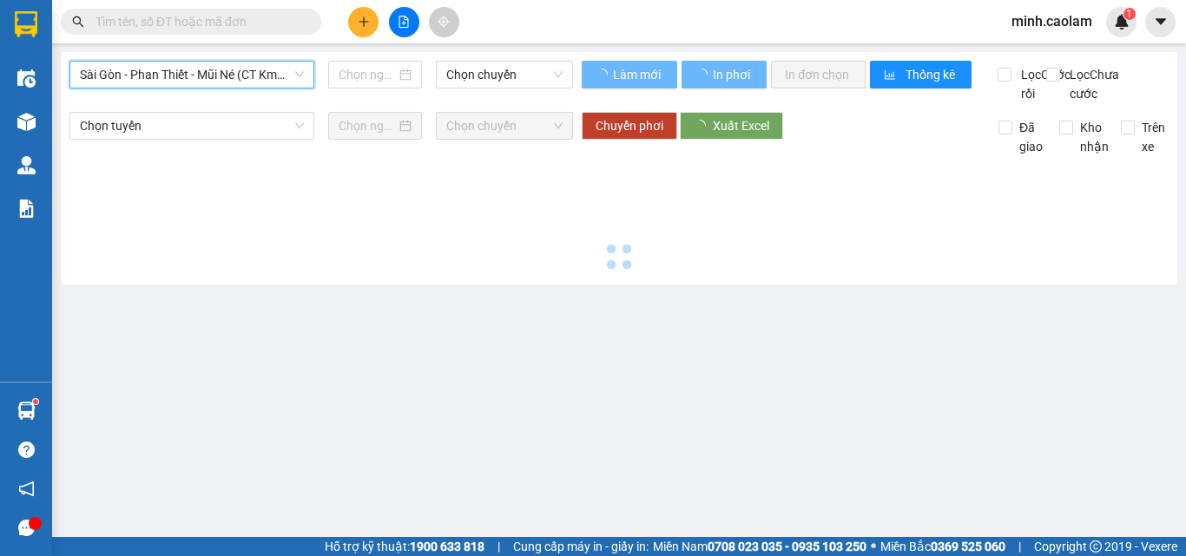
type input "[DATE]"
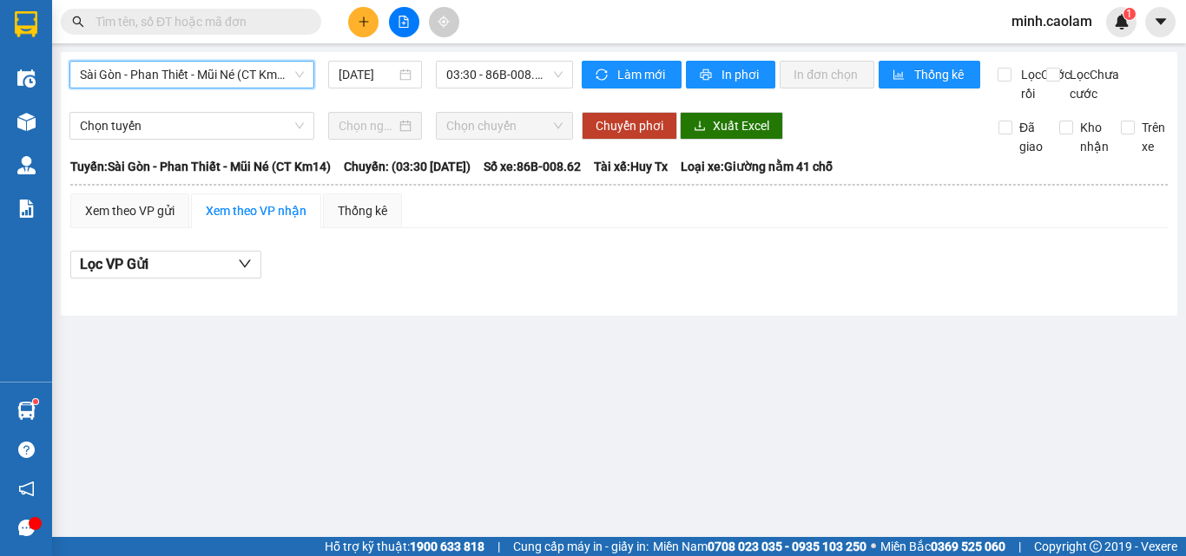
click at [237, 75] on span "Sài Gòn - Phan Thiết - Mũi Né (CT Km14)" at bounding box center [192, 75] width 224 height 26
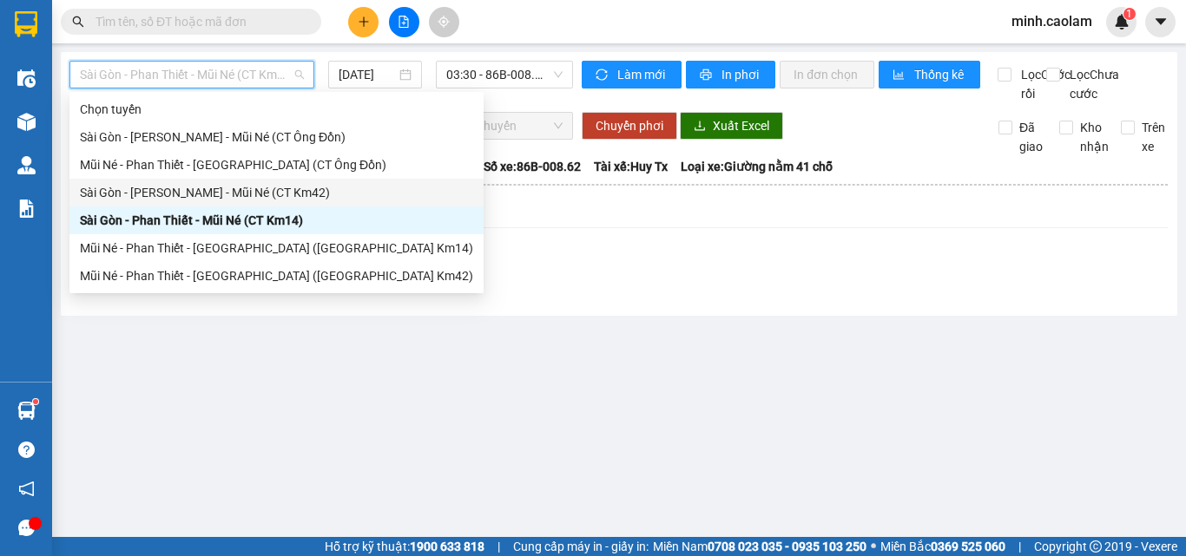
click at [165, 194] on div "Sài Gòn - [PERSON_NAME] - Mũi Né (CT Km42)" at bounding box center [276, 192] width 393 height 19
type input "[DATE]"
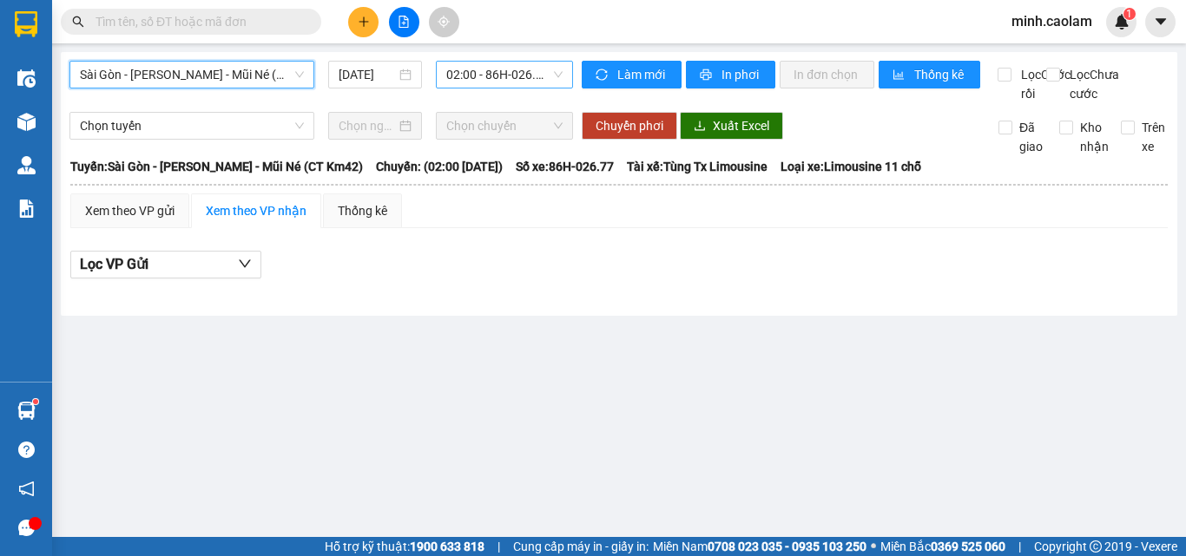
drag, startPoint x: 465, startPoint y: 69, endPoint x: 270, endPoint y: 76, distance: 195.4
click at [459, 69] on span "02:00 - 86H-026.77" at bounding box center [504, 75] width 116 height 26
click at [193, 76] on span "Sài Gòn - [PERSON_NAME] - Mũi Né (CT Km42)" at bounding box center [192, 75] width 224 height 26
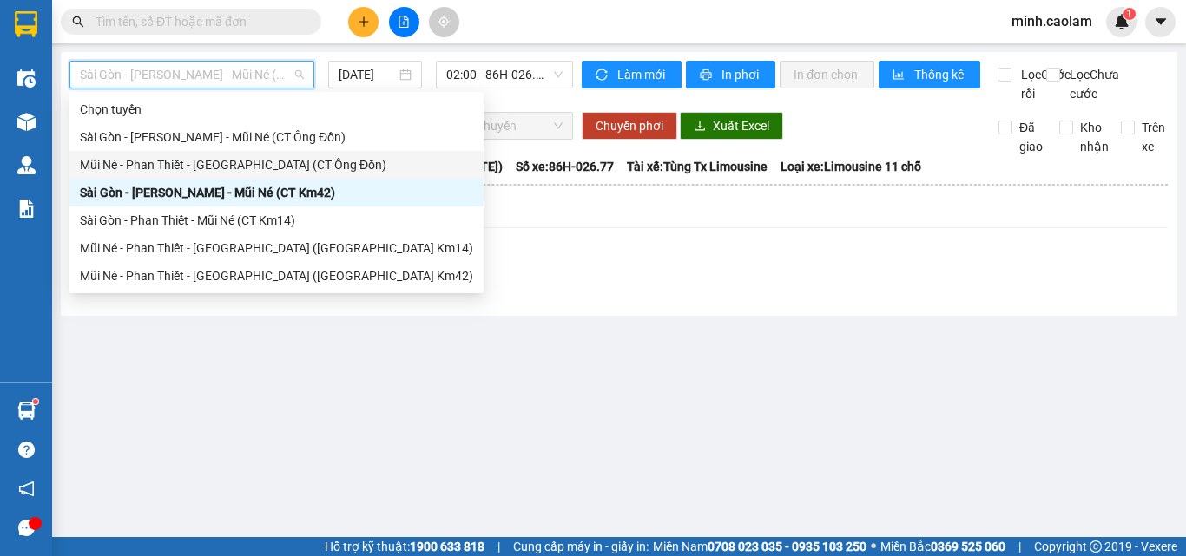
click at [148, 133] on div "Sài Gòn - [PERSON_NAME] - Mũi Né (CT Ông Đồn)" at bounding box center [276, 137] width 393 height 19
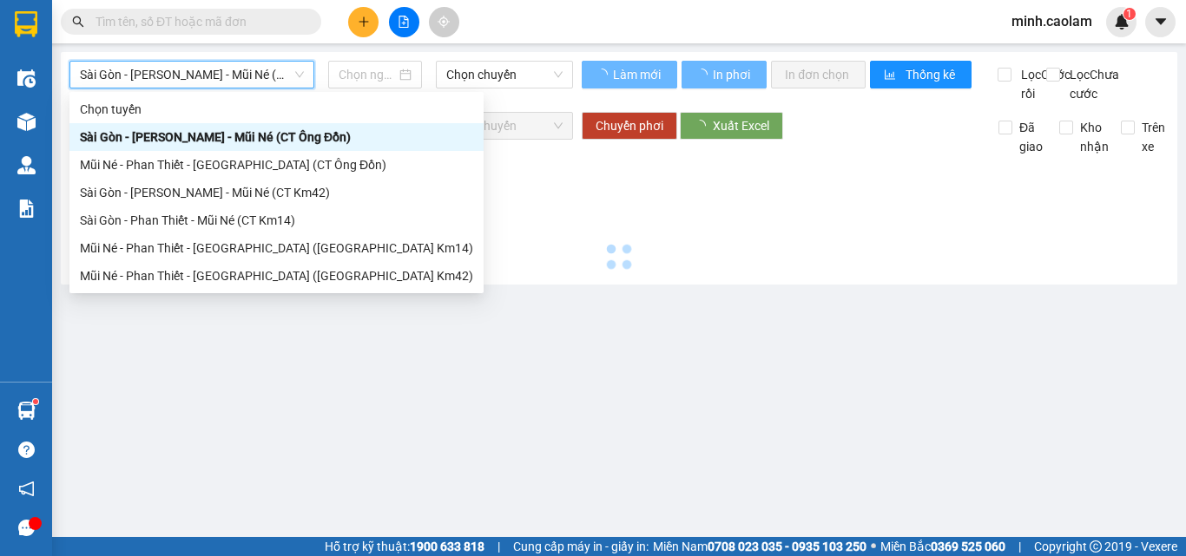
type input "[DATE]"
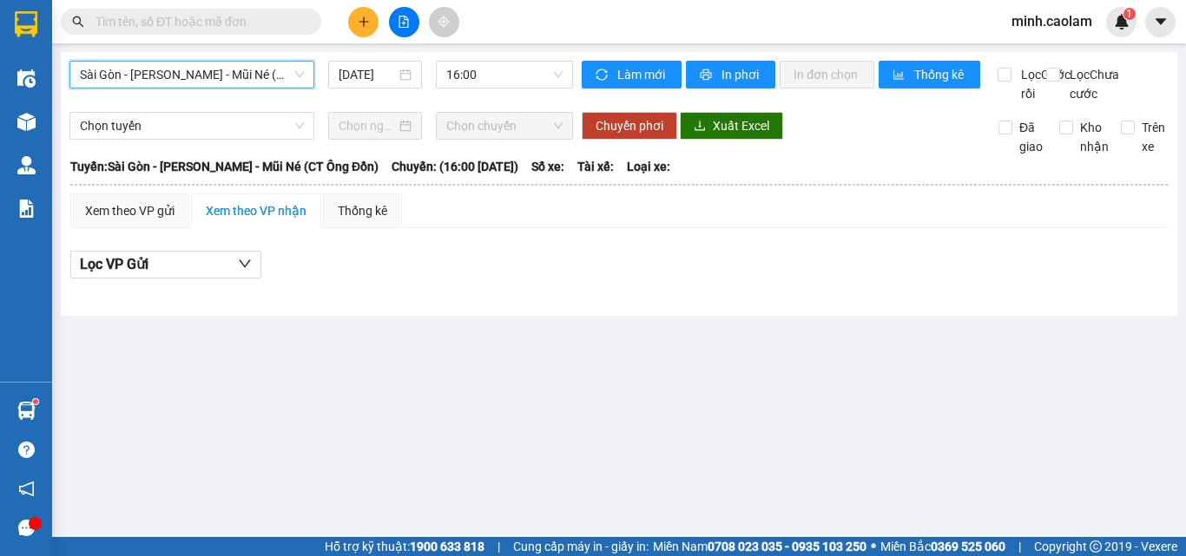
drag, startPoint x: 217, startPoint y: 76, endPoint x: 212, endPoint y: 153, distance: 77.4
click at [216, 79] on span "Sài Gòn - [PERSON_NAME] - Mũi Né (CT Ông Đồn)" at bounding box center [192, 75] width 224 height 26
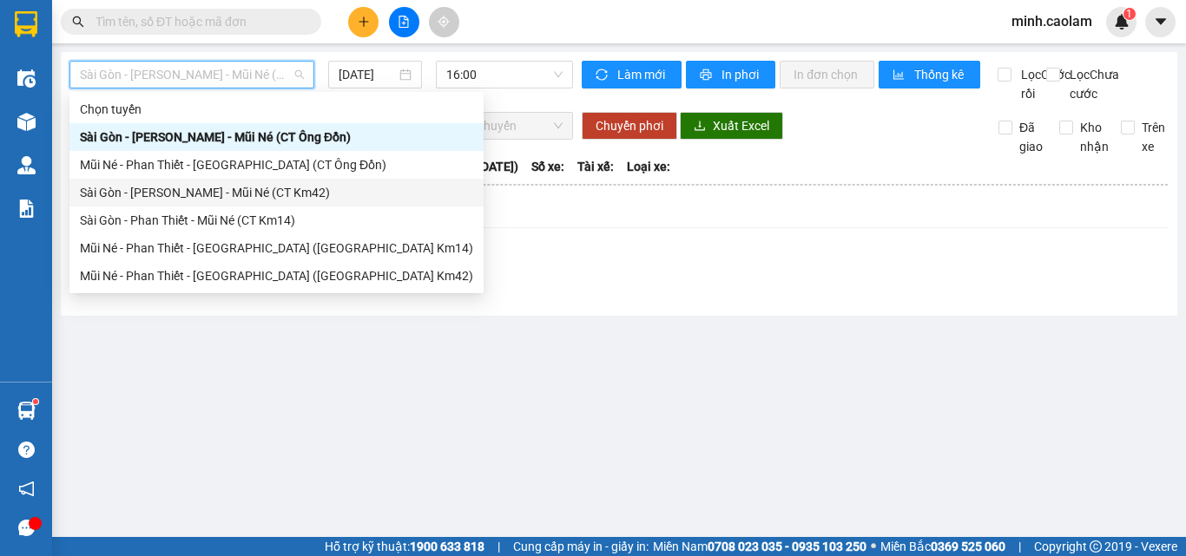
click at [142, 188] on div "Sài Gòn - [PERSON_NAME] - Mũi Né (CT Km42)" at bounding box center [276, 192] width 393 height 19
type input "[DATE]"
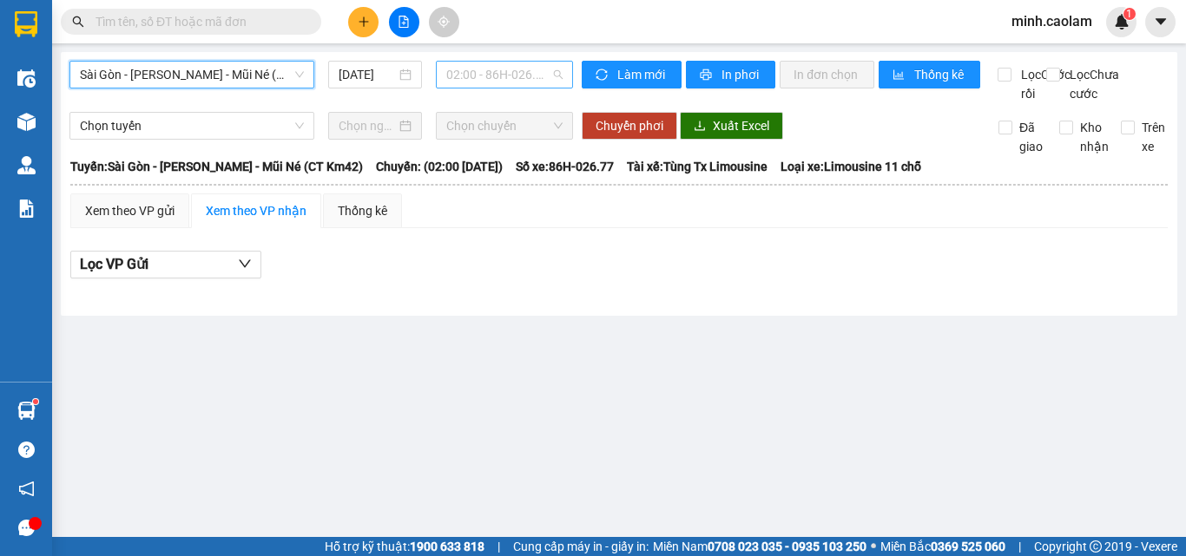
click at [484, 82] on span "02:00 - 86H-026.77" at bounding box center [504, 75] width 116 height 26
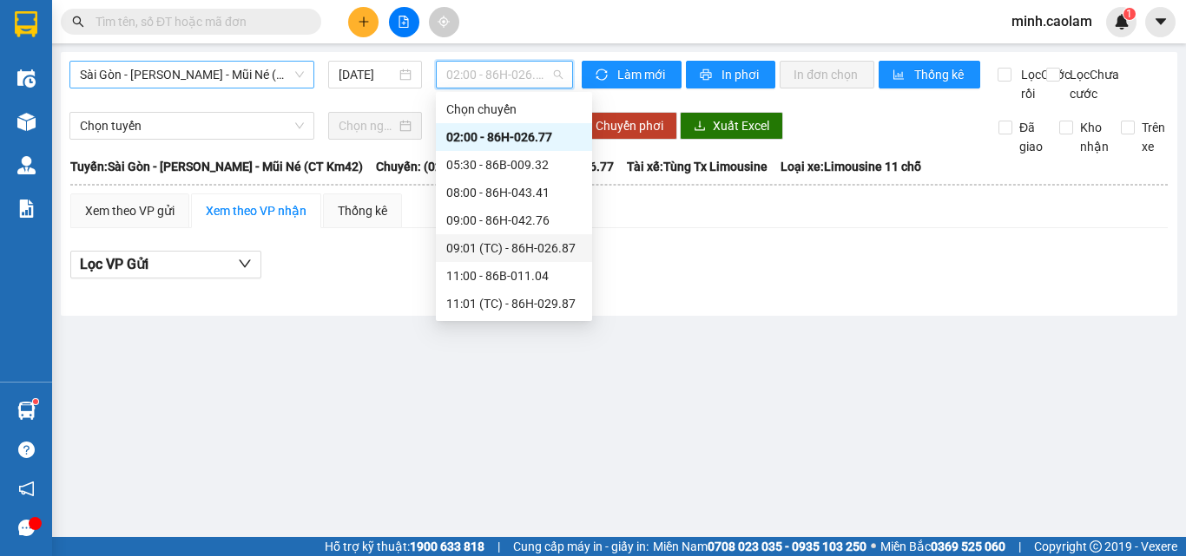
click at [147, 80] on span "Sài Gòn - [PERSON_NAME] - Mũi Né (CT Km42)" at bounding box center [192, 75] width 224 height 26
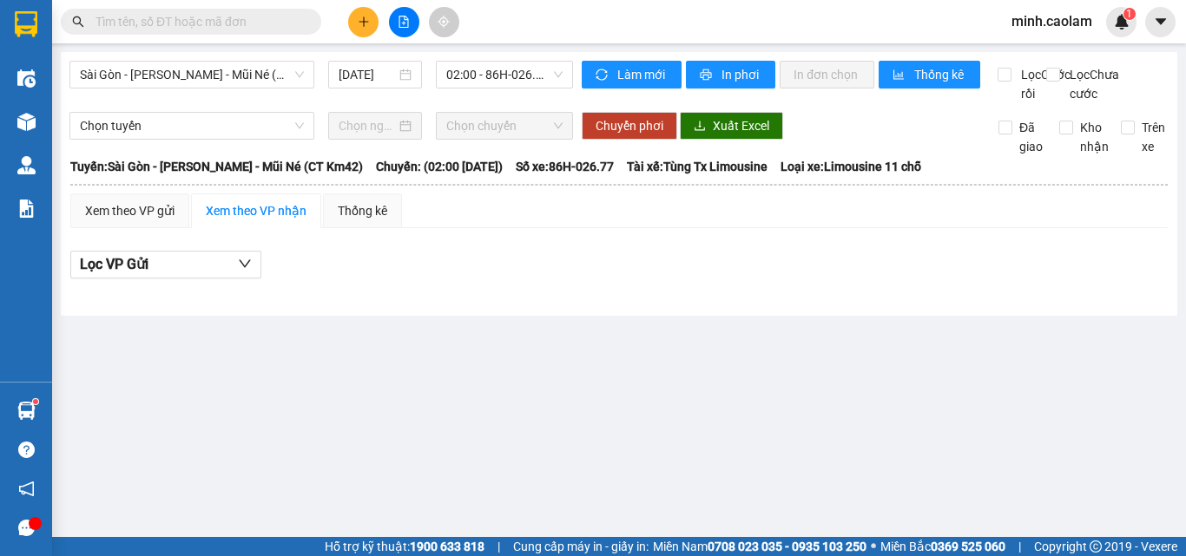
drag, startPoint x: 457, startPoint y: 431, endPoint x: 432, endPoint y: 436, distance: 25.5
click at [454, 443] on main "Sài Gòn - [PERSON_NAME] - Mũi Né (CT Km42) [DATE] 02:00 - 86H-026.77 Làm mới In…" at bounding box center [593, 268] width 1186 height 537
